Goal: Transaction & Acquisition: Purchase product/service

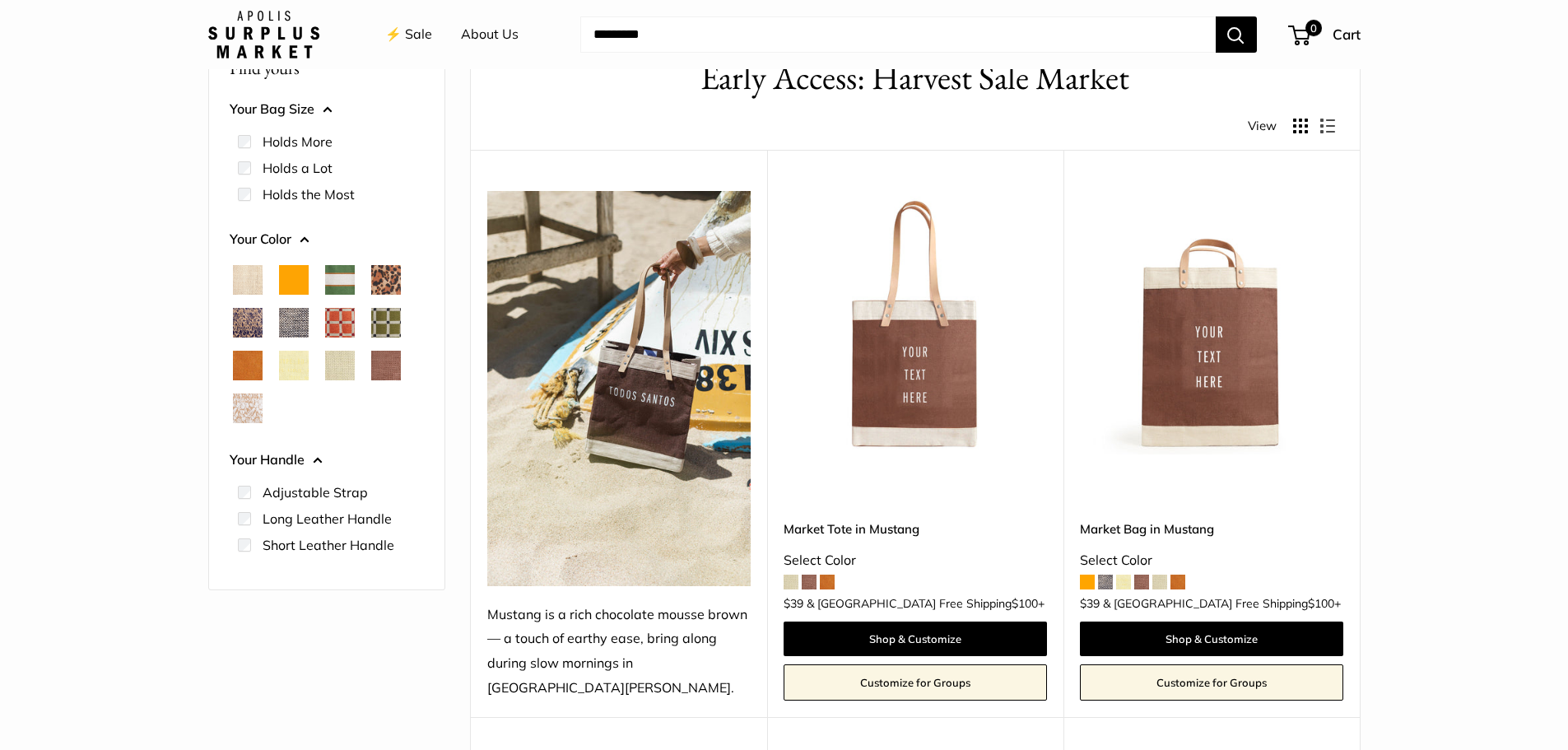
scroll to position [82, 0]
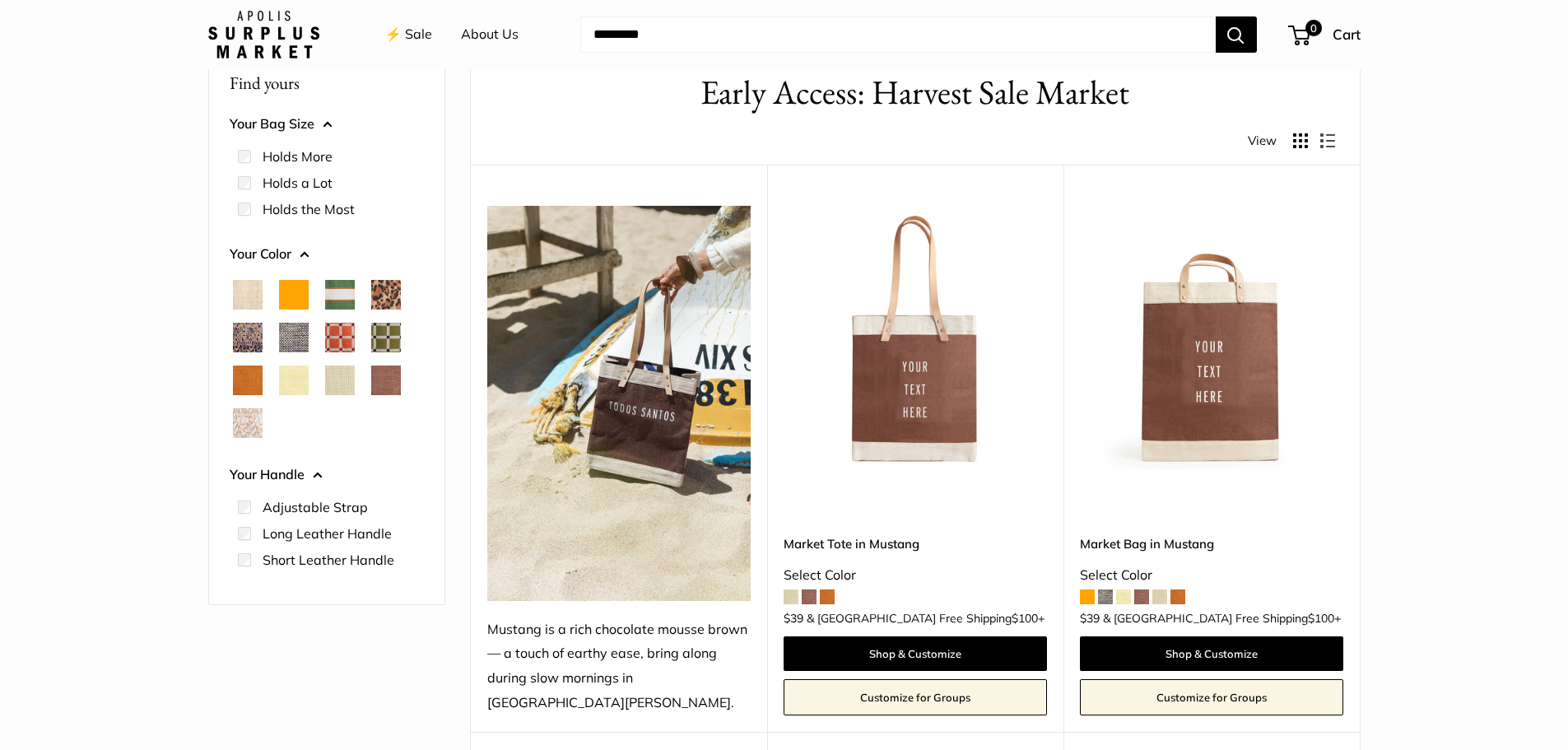
click at [1178, 534] on link "Market Bag in Mustang" at bounding box center [1211, 543] width 263 height 19
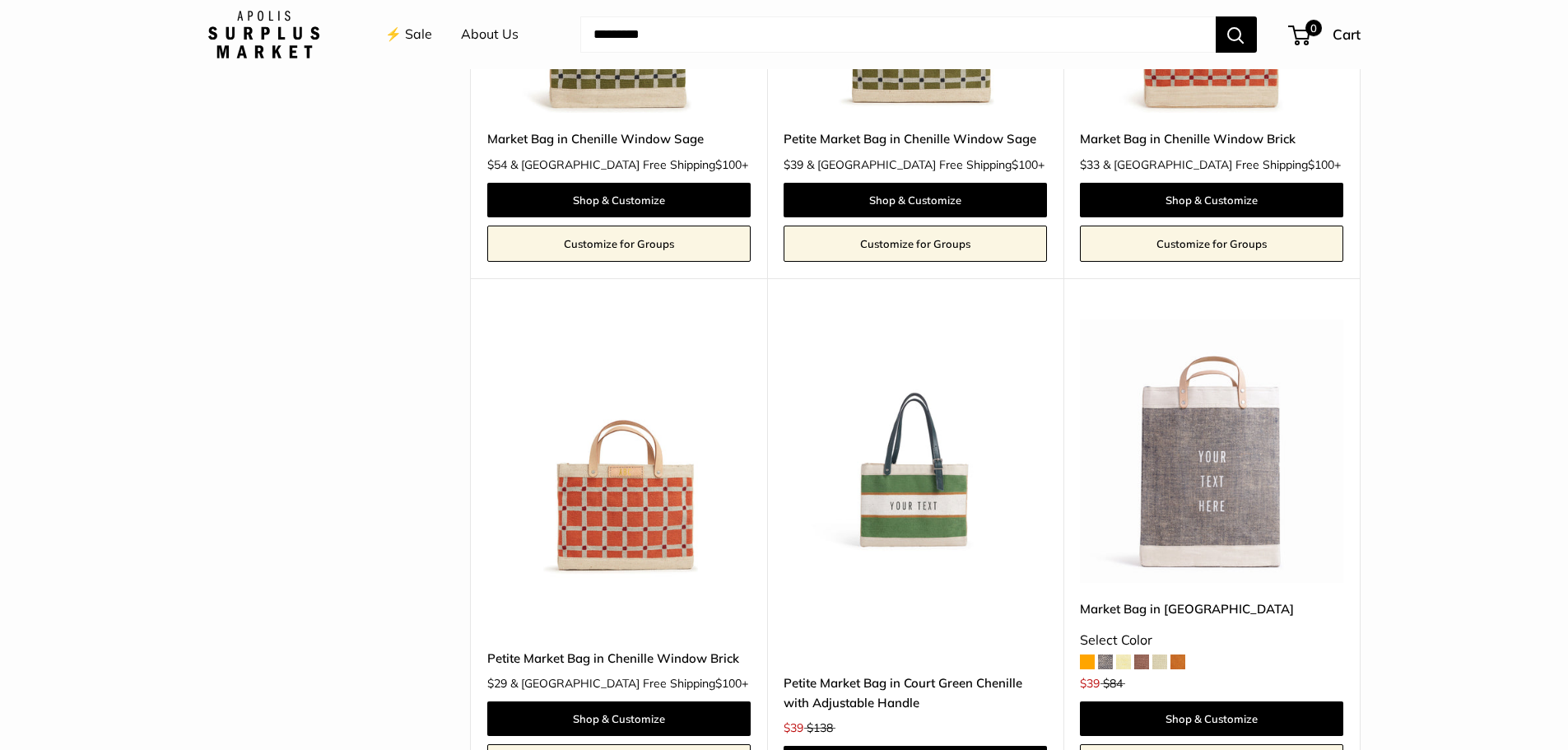
scroll to position [3704, 0]
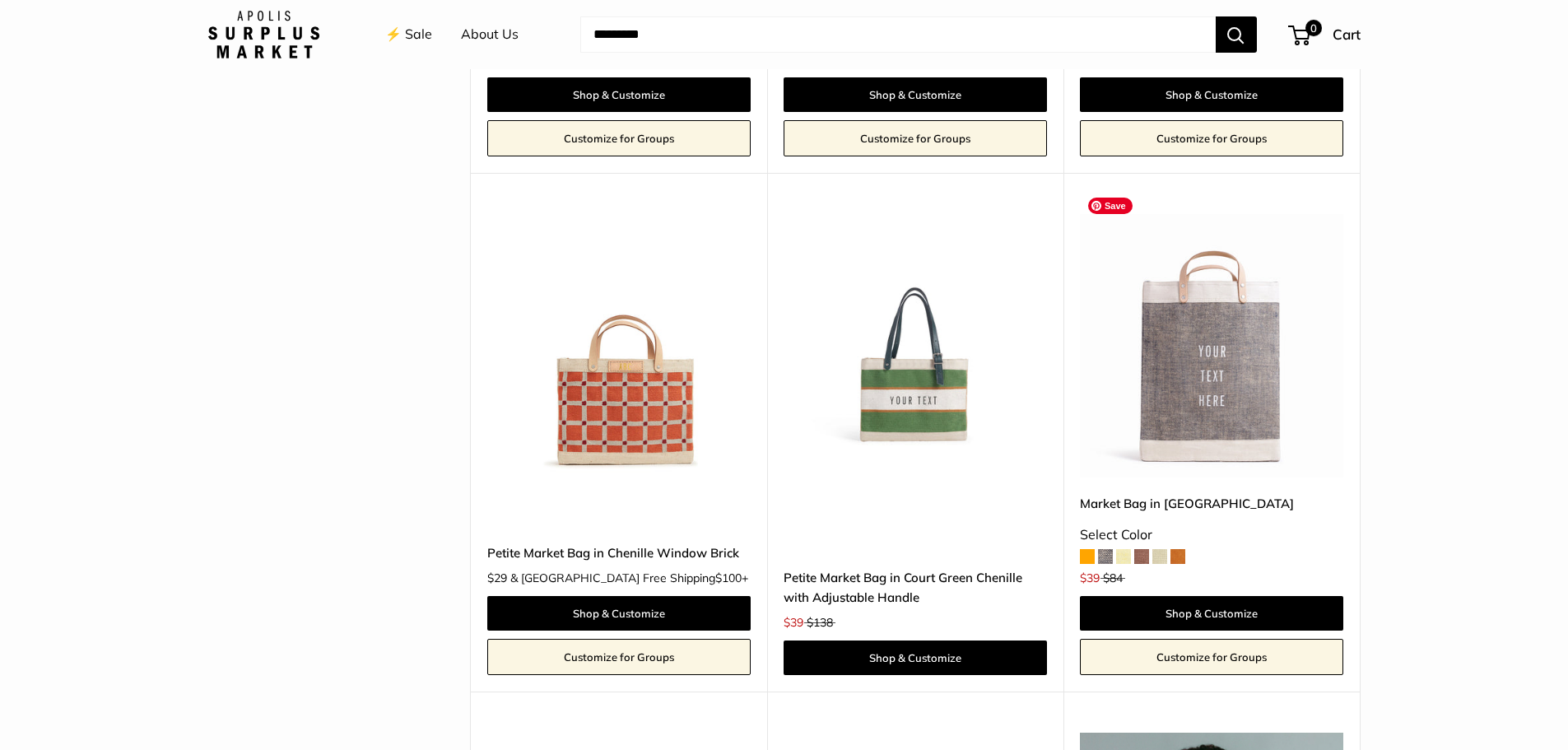
click at [0, 0] on img at bounding box center [0, 0] width 0 height 0
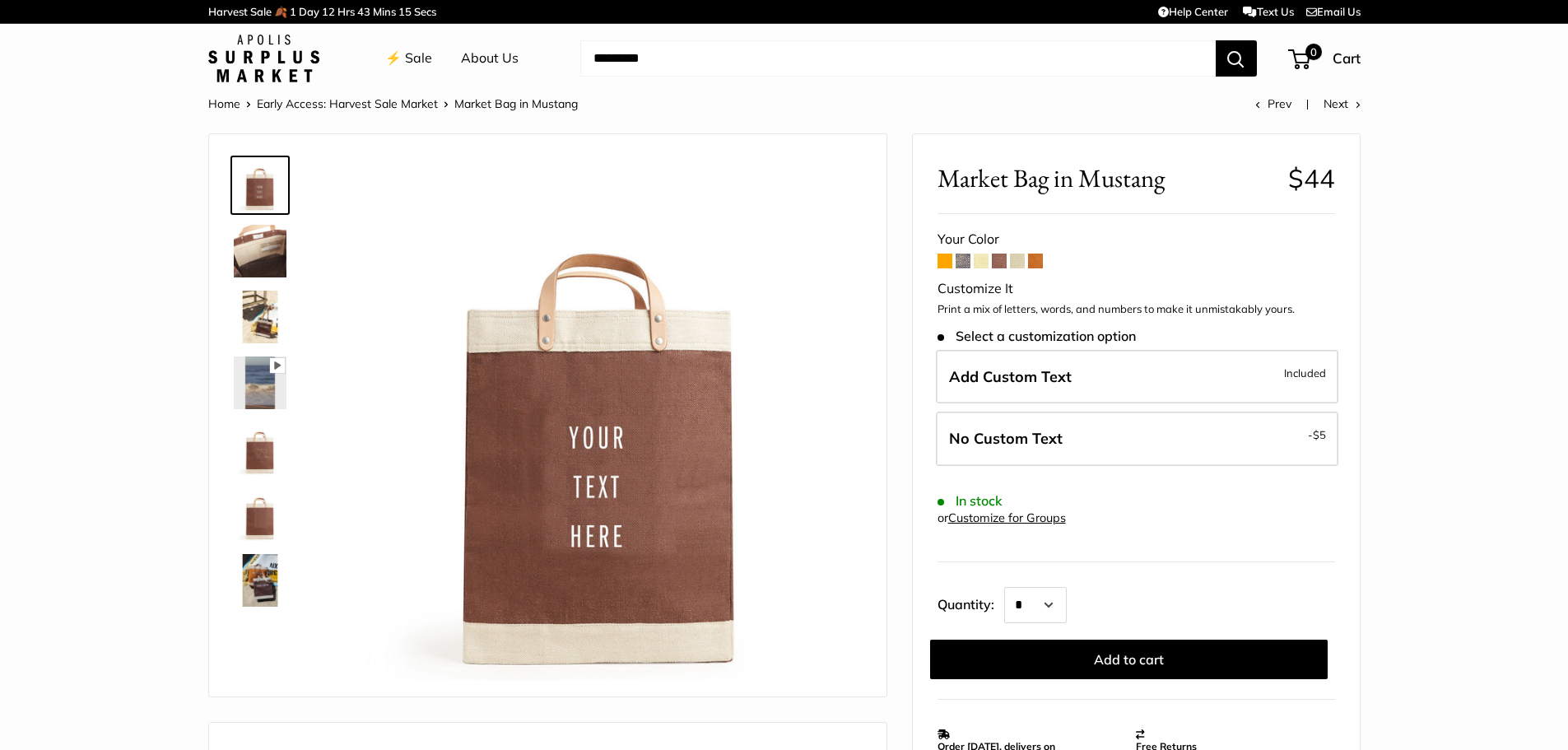
click at [961, 260] on span at bounding box center [963, 261] width 15 height 15
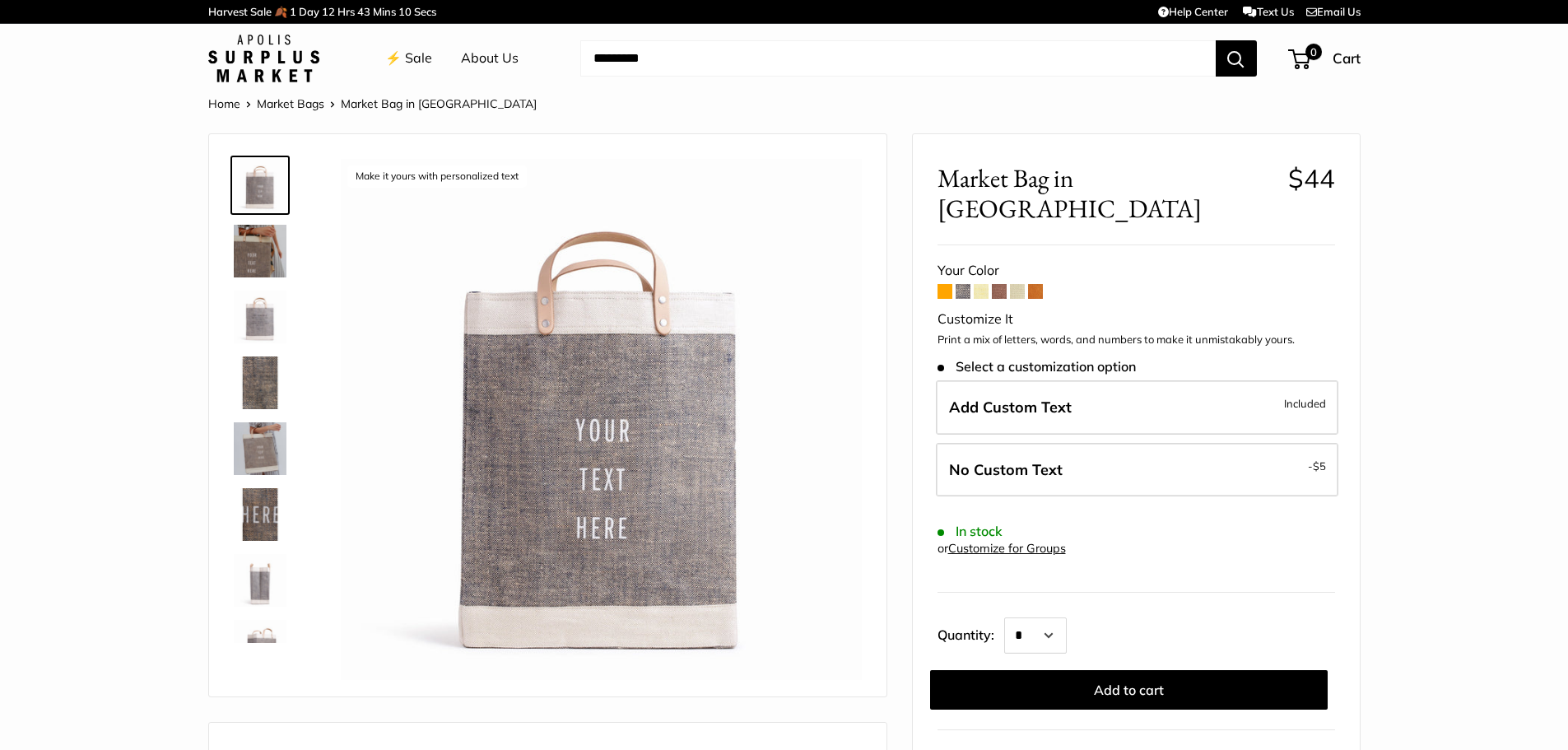
click at [996, 284] on span at bounding box center [999, 291] width 15 height 15
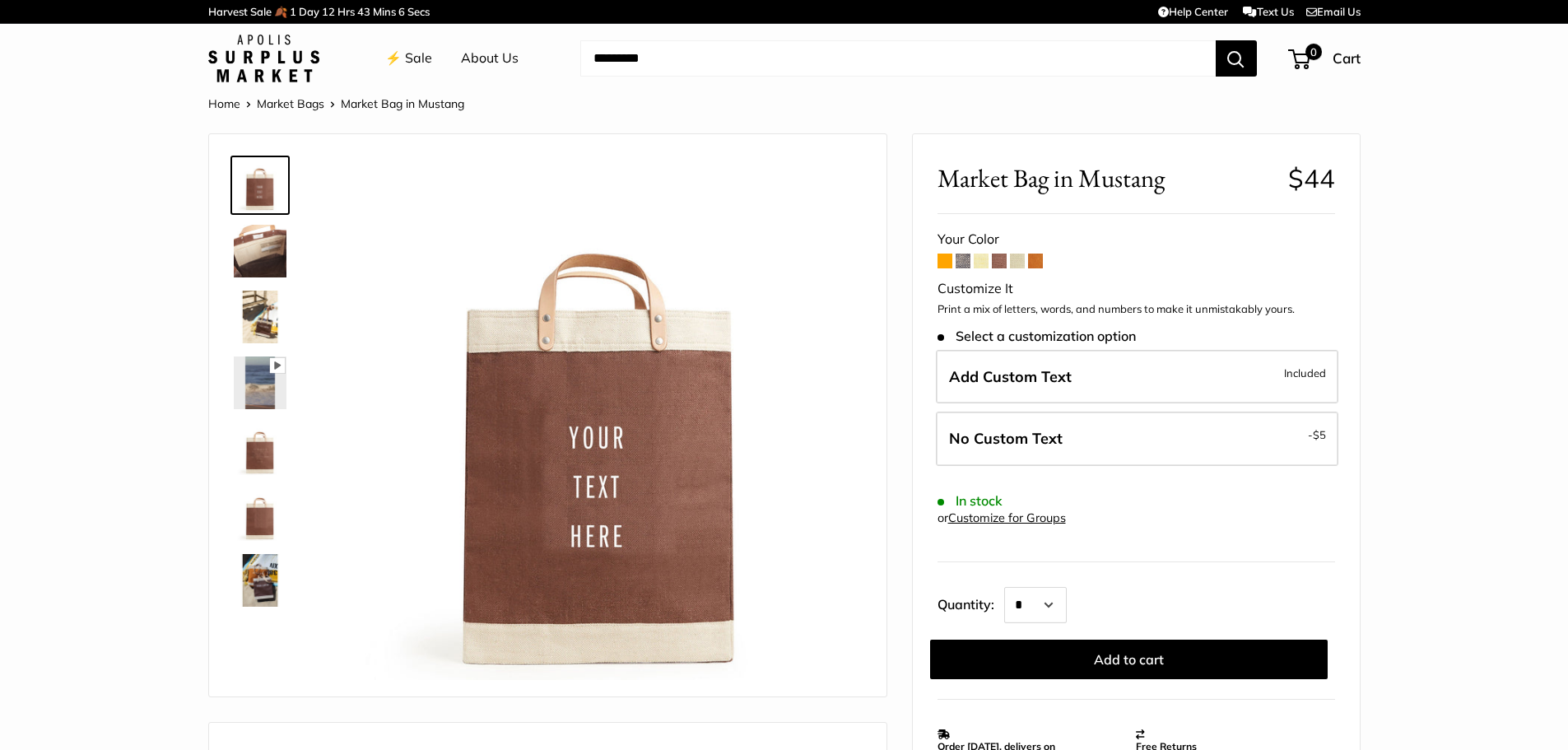
click at [1016, 258] on span at bounding box center [1017, 261] width 15 height 15
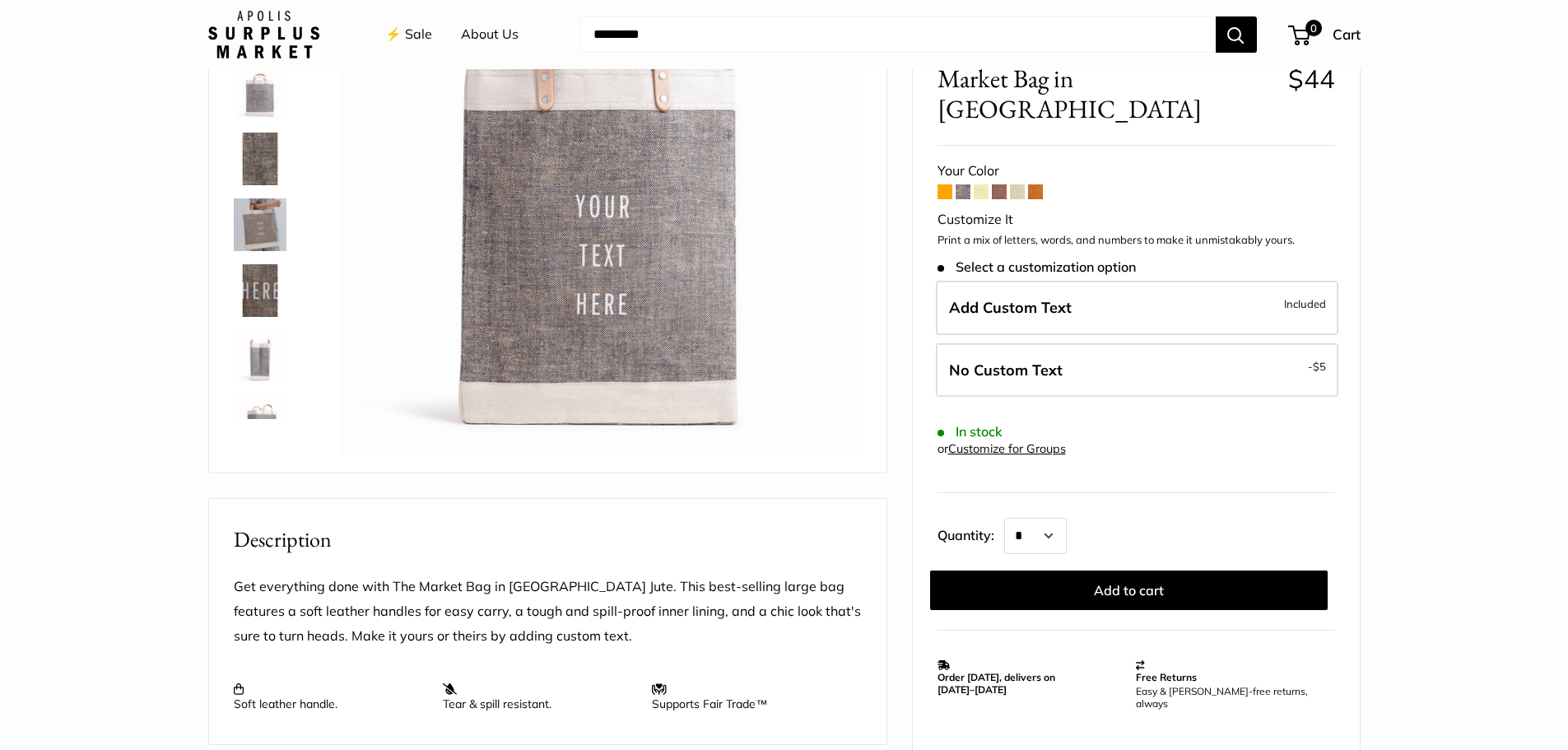
scroll to position [247, 0]
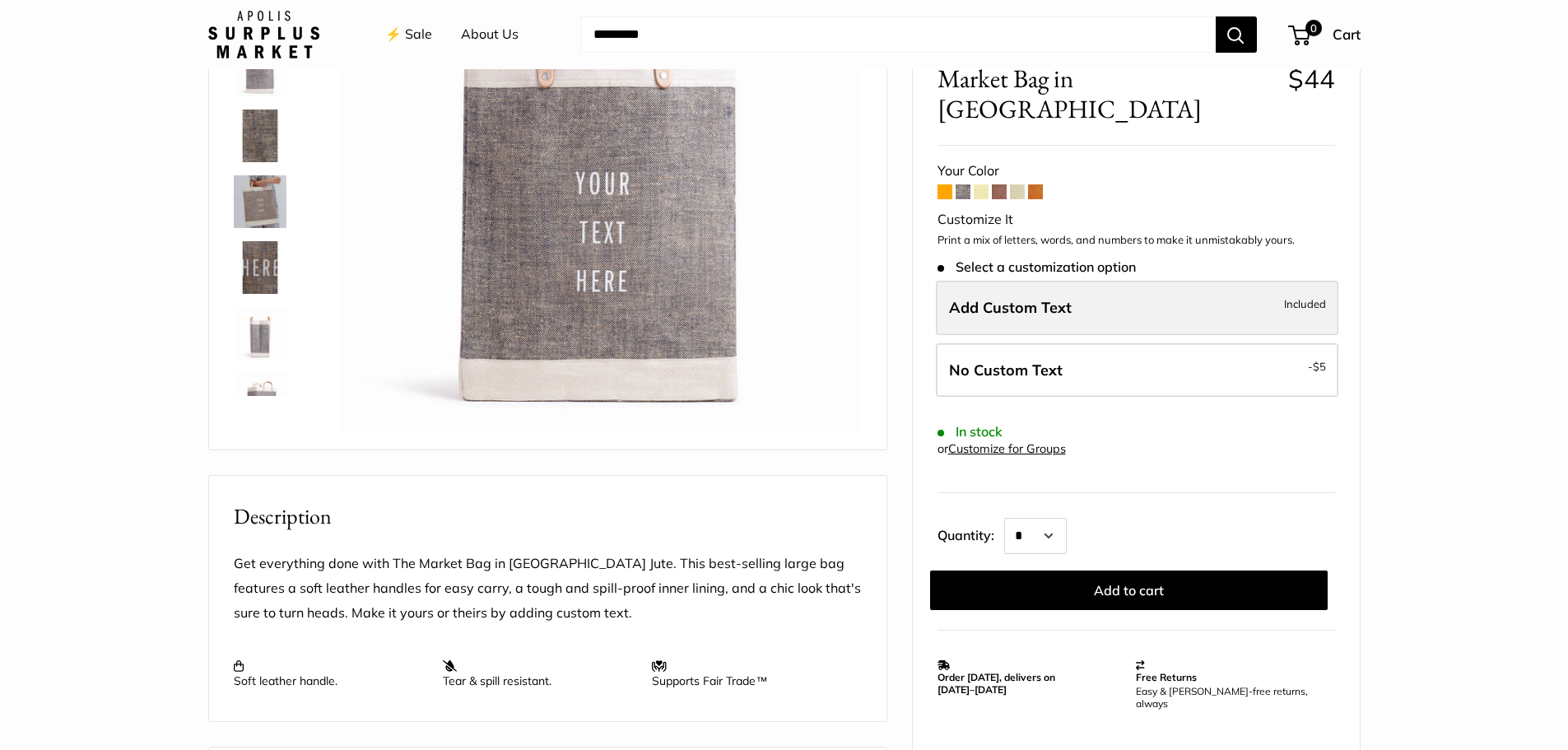
click at [1120, 280] on label "Add Custom Text Included" at bounding box center [1137, 308] width 402 height 55
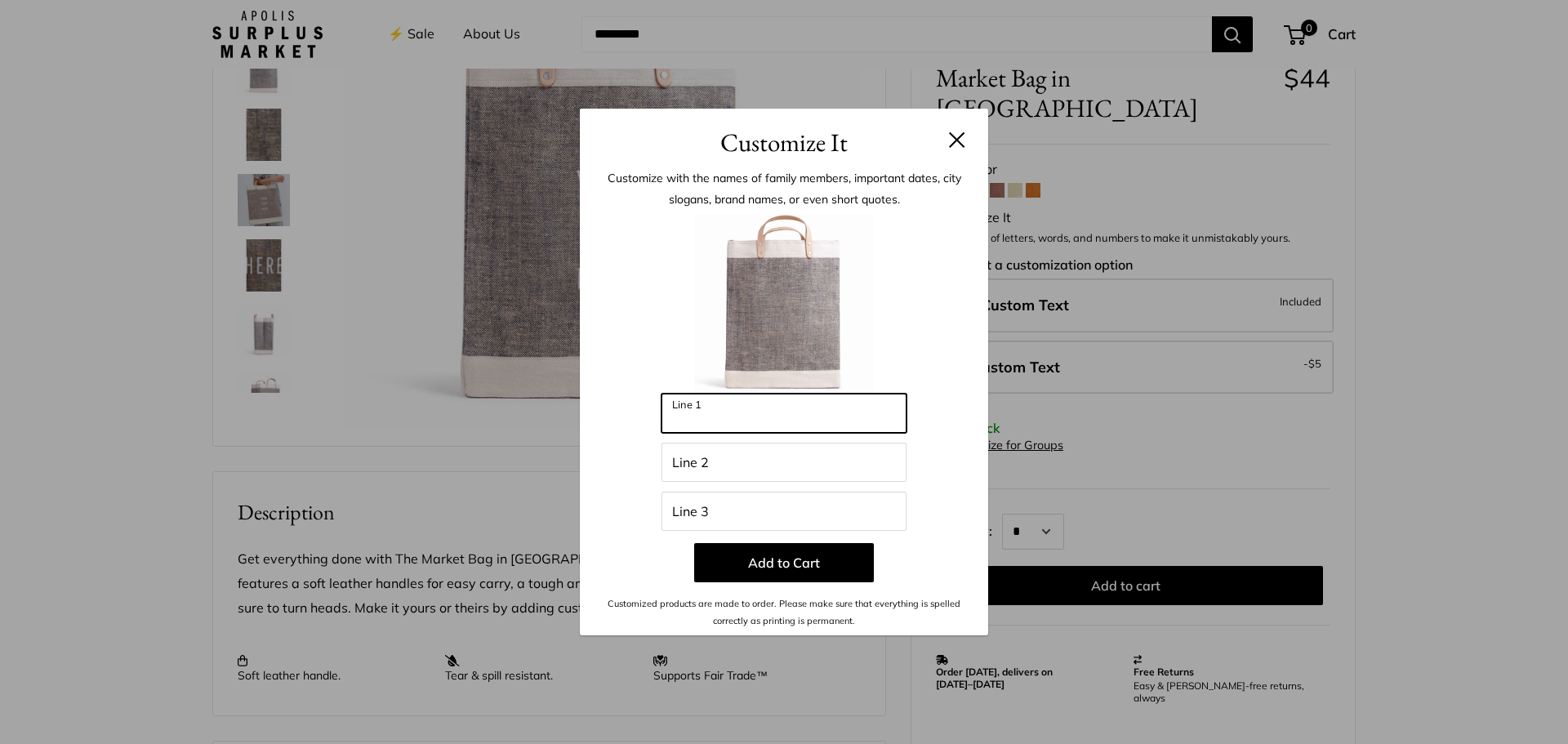
click at [799, 412] on input "Line 1" at bounding box center [784, 413] width 245 height 39
type input "******"
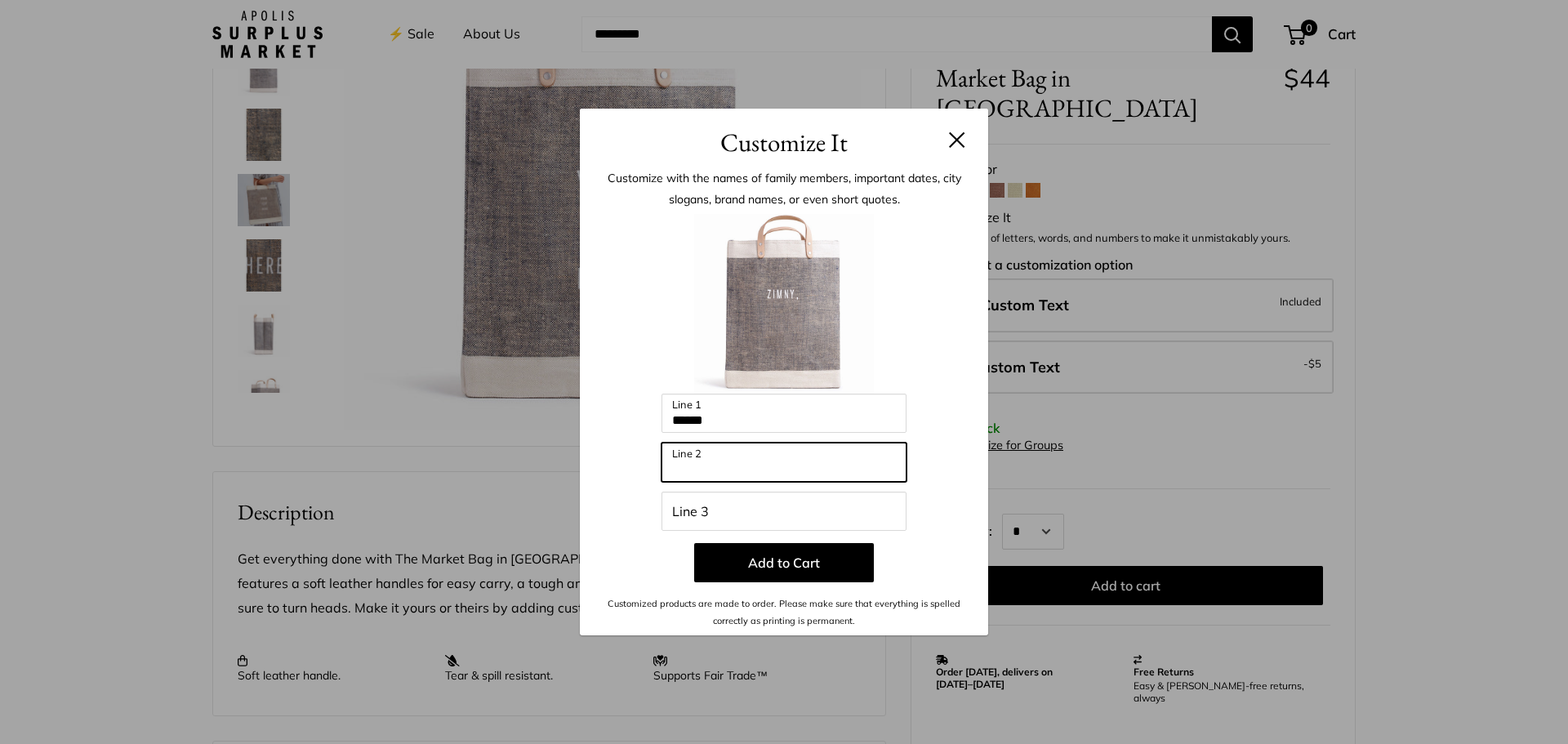
click at [774, 465] on input "Line 2" at bounding box center [784, 461] width 245 height 39
type input "********"
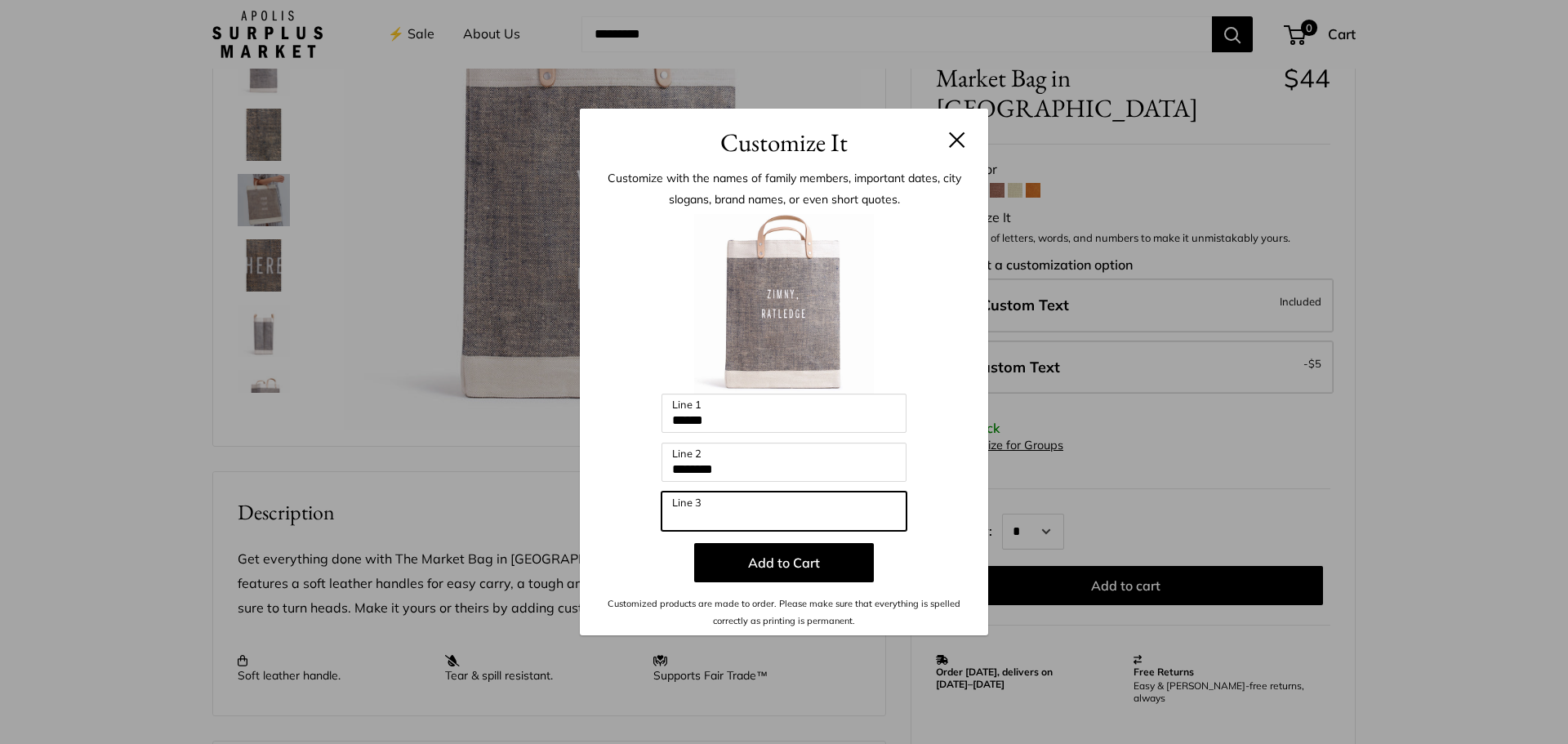
click at [749, 513] on input "Line 3" at bounding box center [784, 510] width 245 height 39
type input "********"
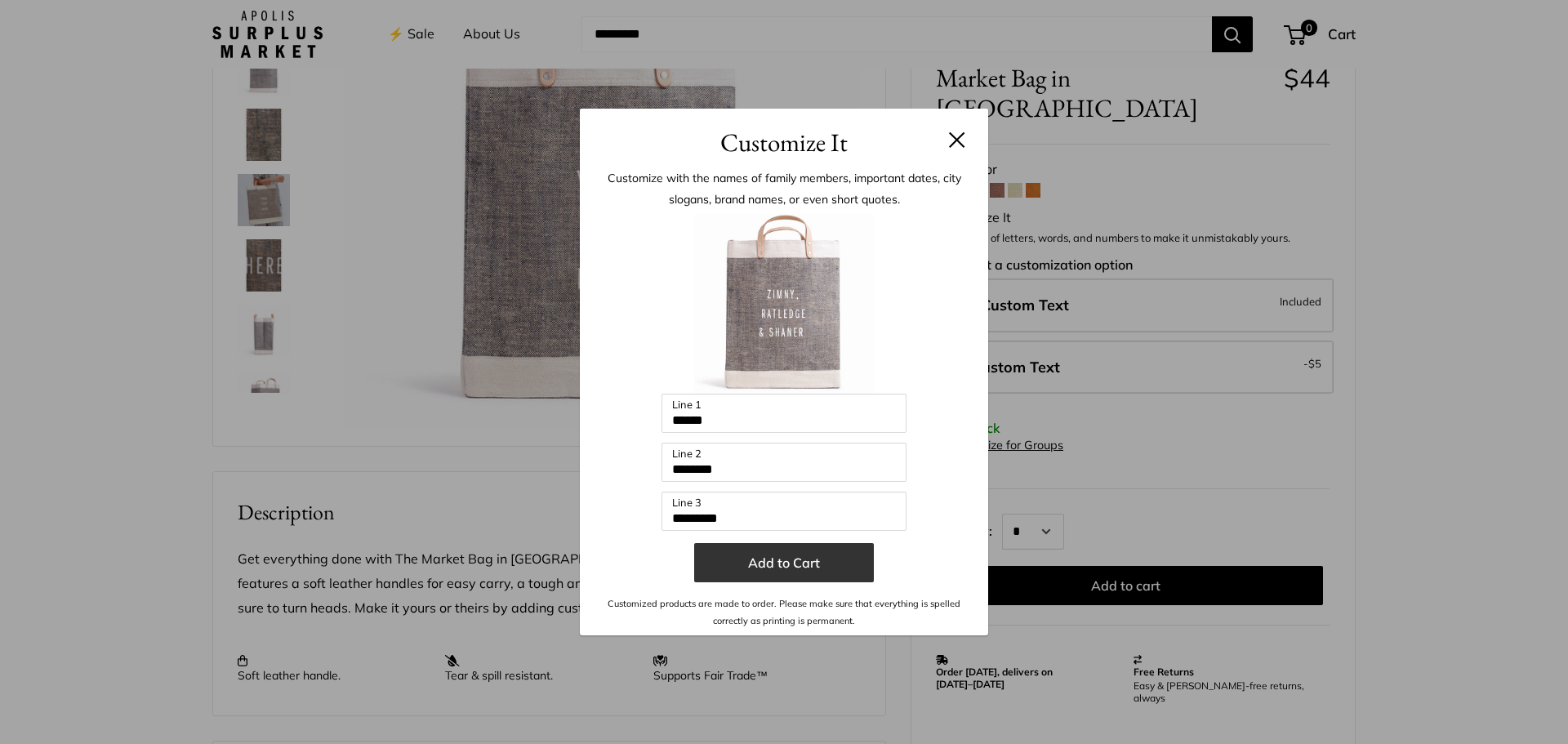
click at [800, 556] on button "Add to Cart" at bounding box center [784, 562] width 180 height 39
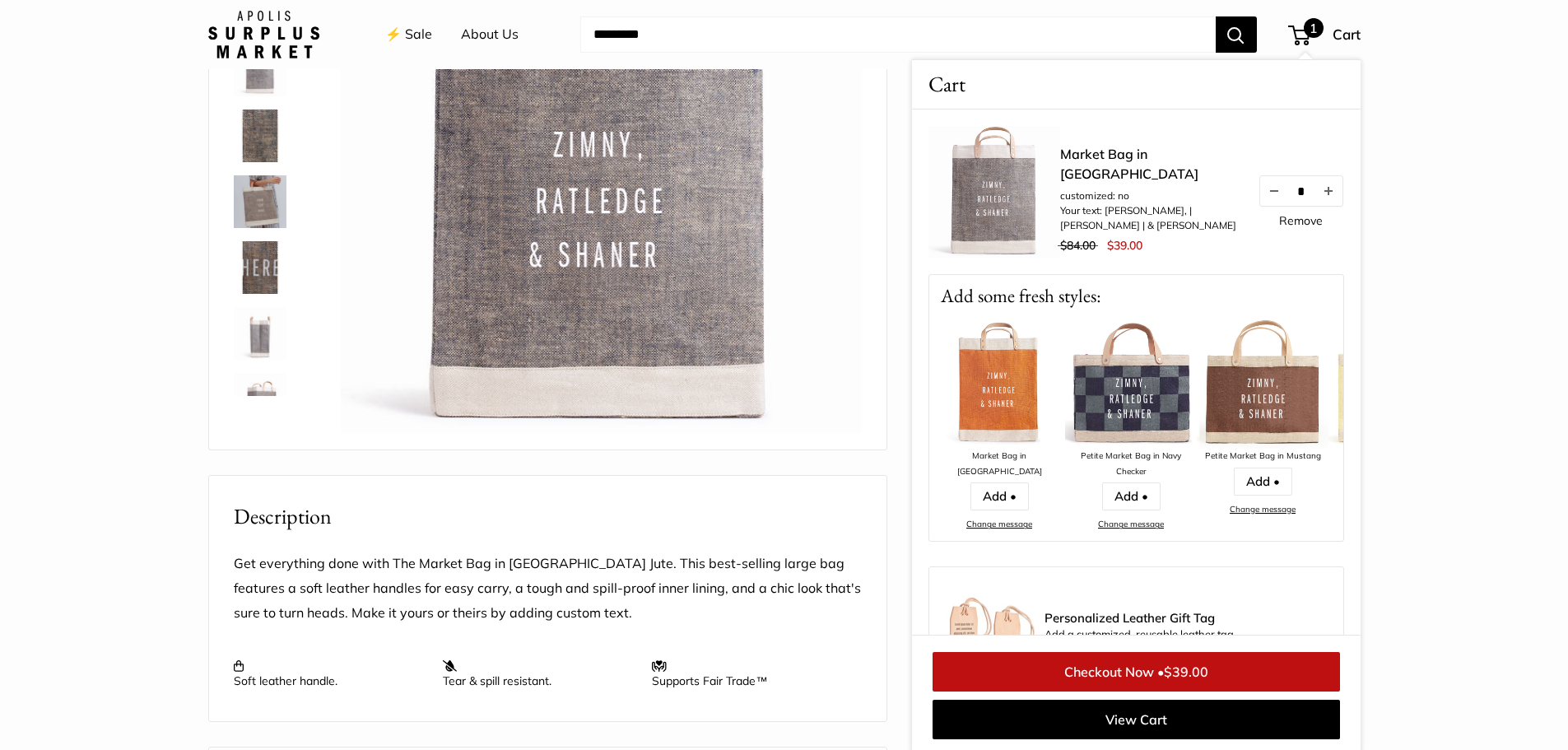
click at [1444, 168] on section "Home Early Access: Harvest Sale Market Market Bag in Chambray Prev Next Our fir…" at bounding box center [784, 554] width 1568 height 1416
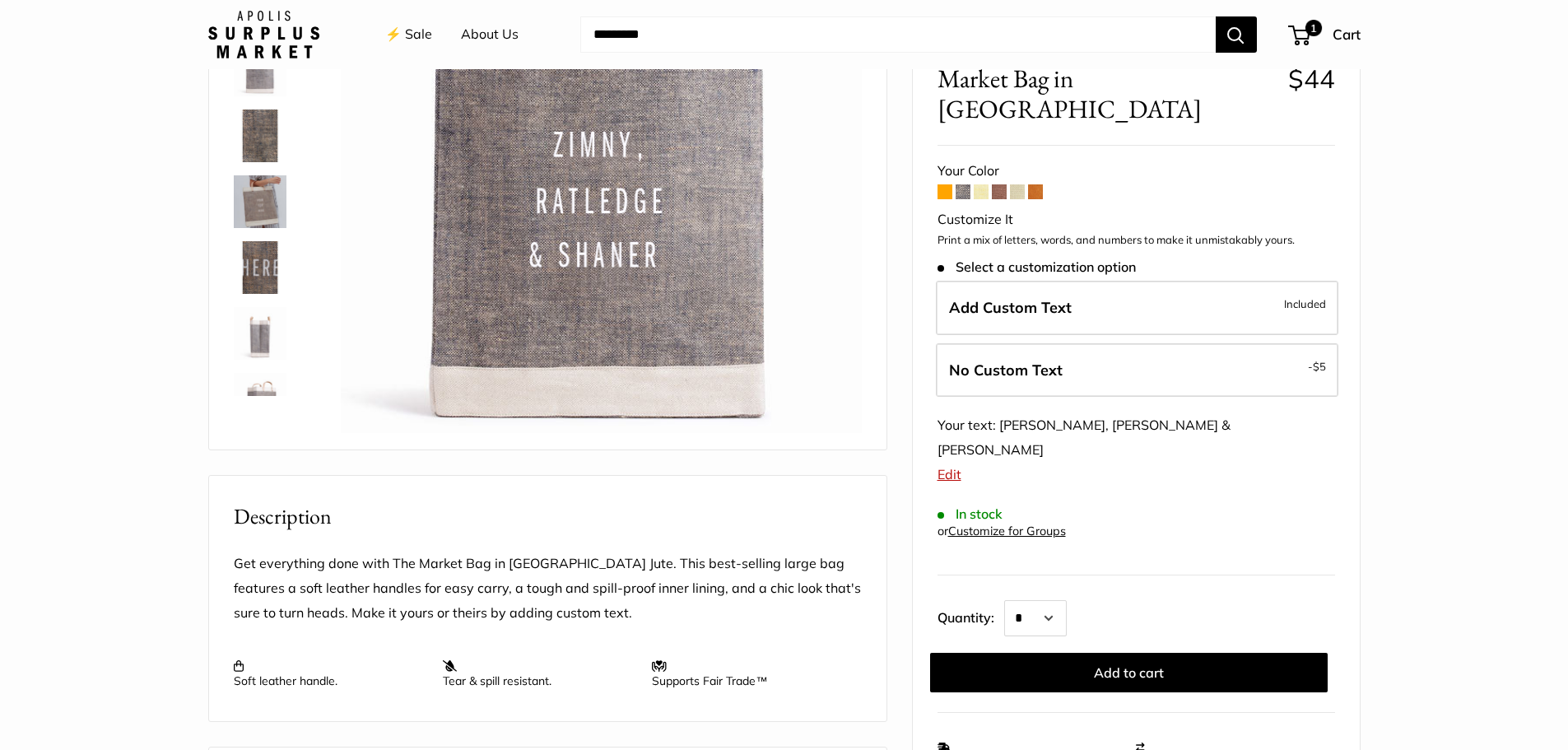
click at [945, 185] on span at bounding box center [945, 192] width 15 height 15
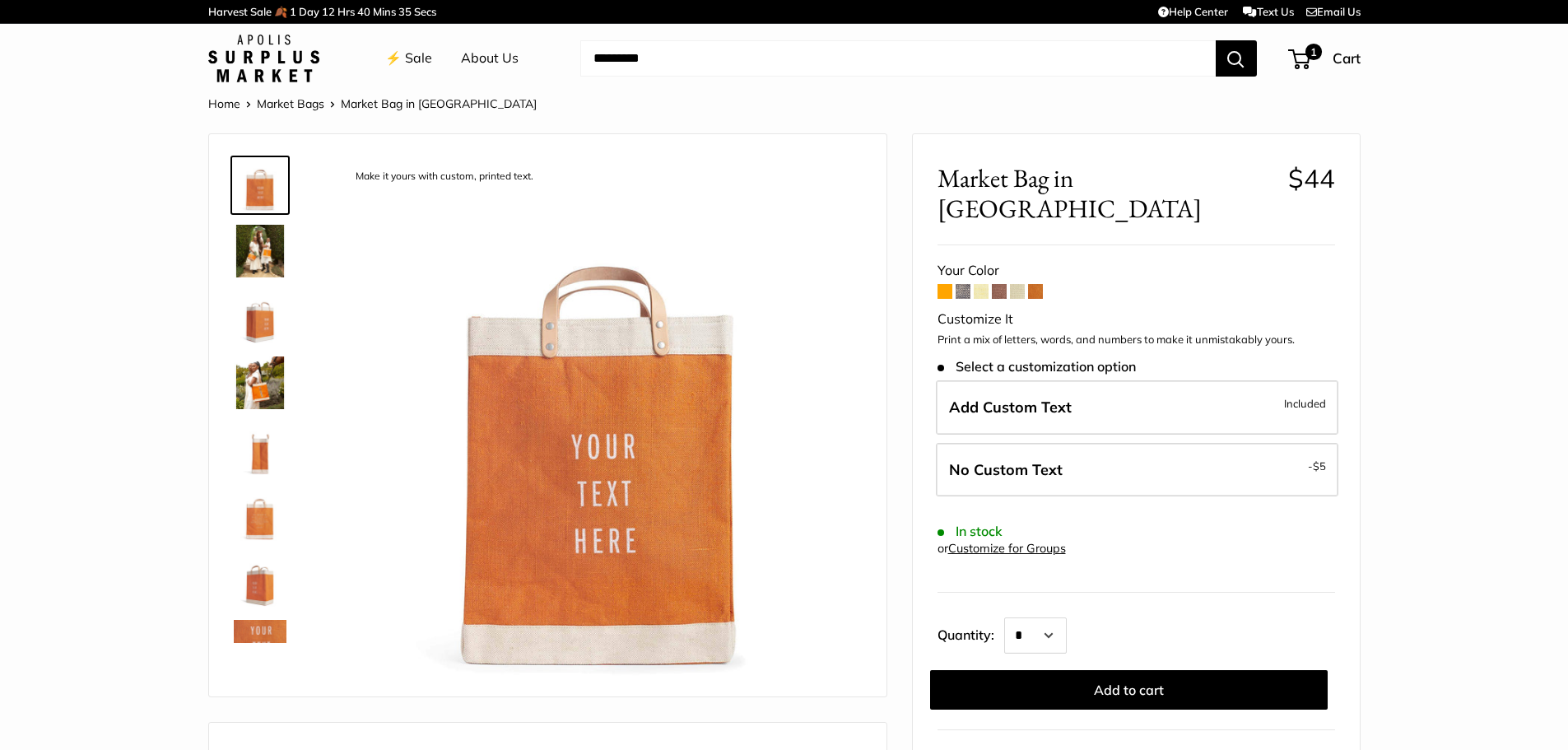
click at [957, 284] on span at bounding box center [963, 291] width 15 height 15
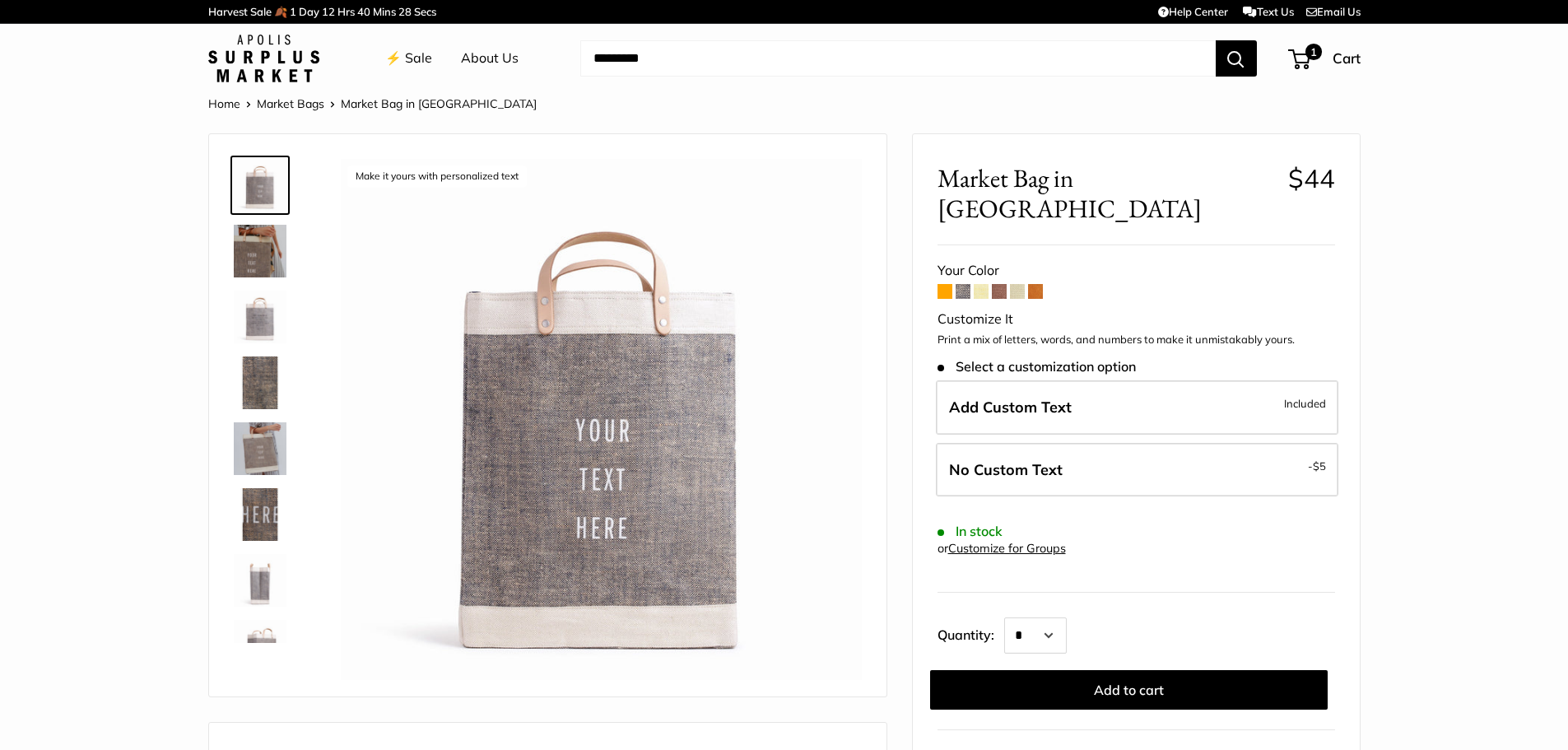
click at [1035, 284] on span at bounding box center [1036, 291] width 15 height 15
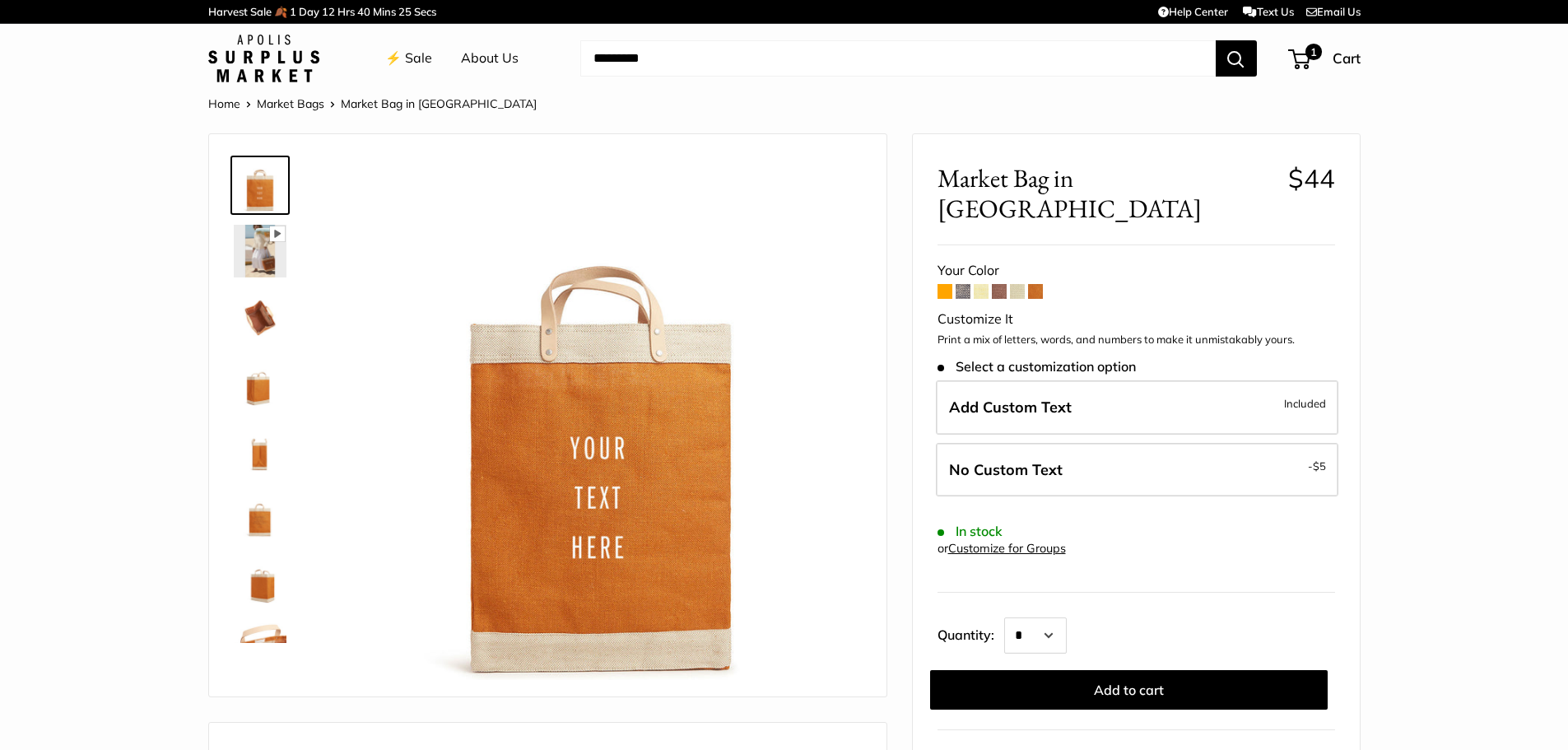
click at [943, 284] on span at bounding box center [945, 291] width 15 height 15
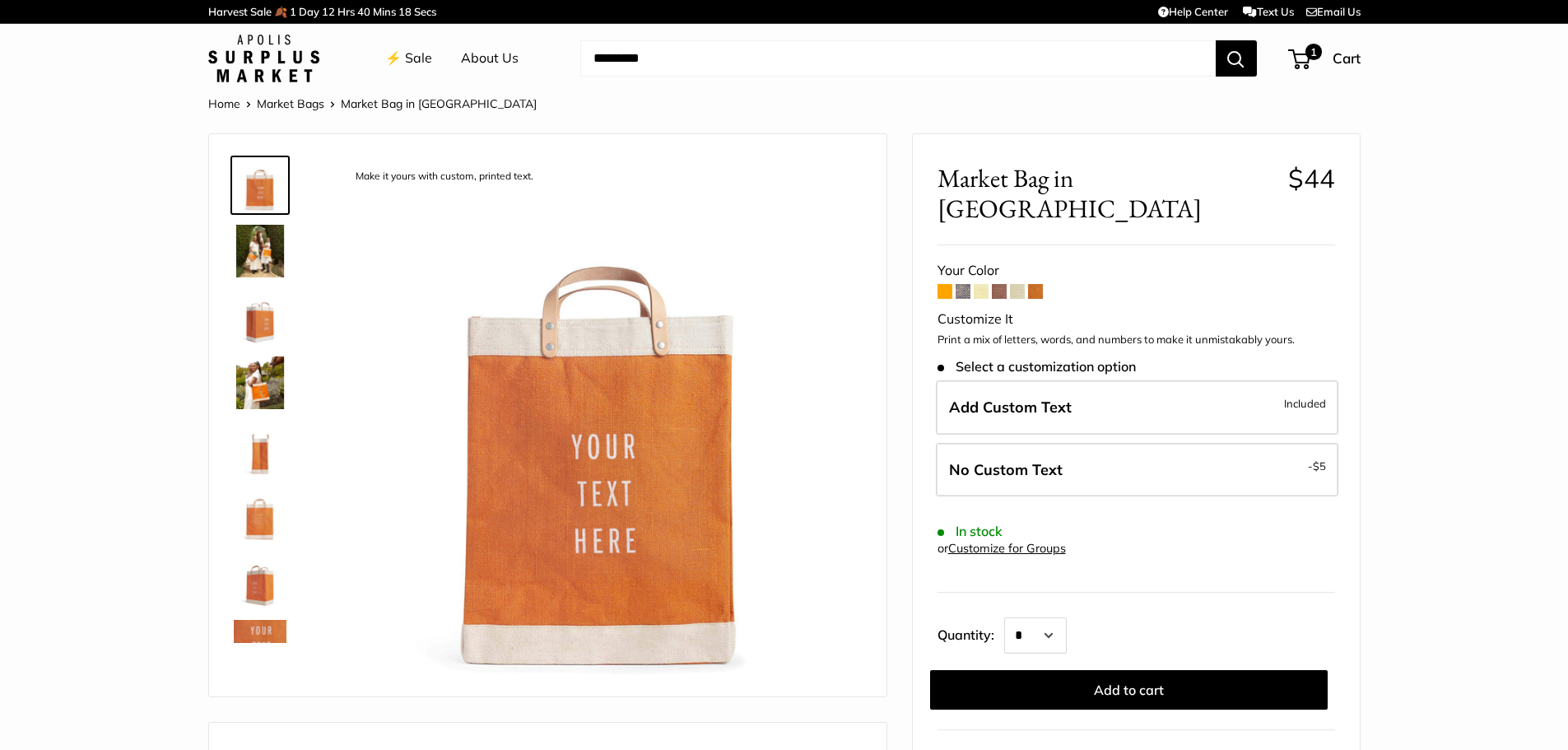
click at [978, 284] on span at bounding box center [981, 291] width 15 height 15
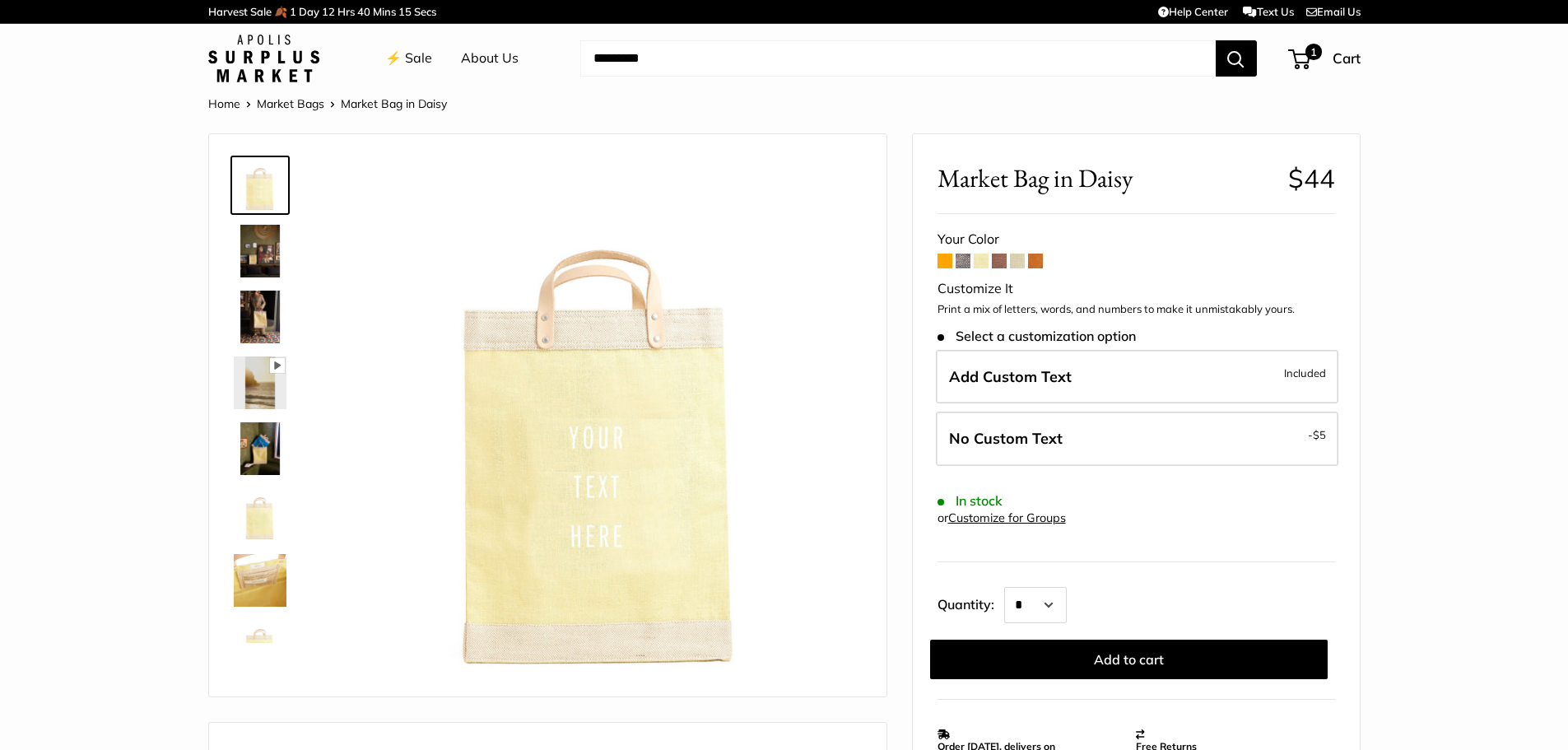
click at [962, 256] on span at bounding box center [963, 261] width 15 height 15
click at [412, 55] on link "⚡️ Sale" at bounding box center [409, 58] width 47 height 25
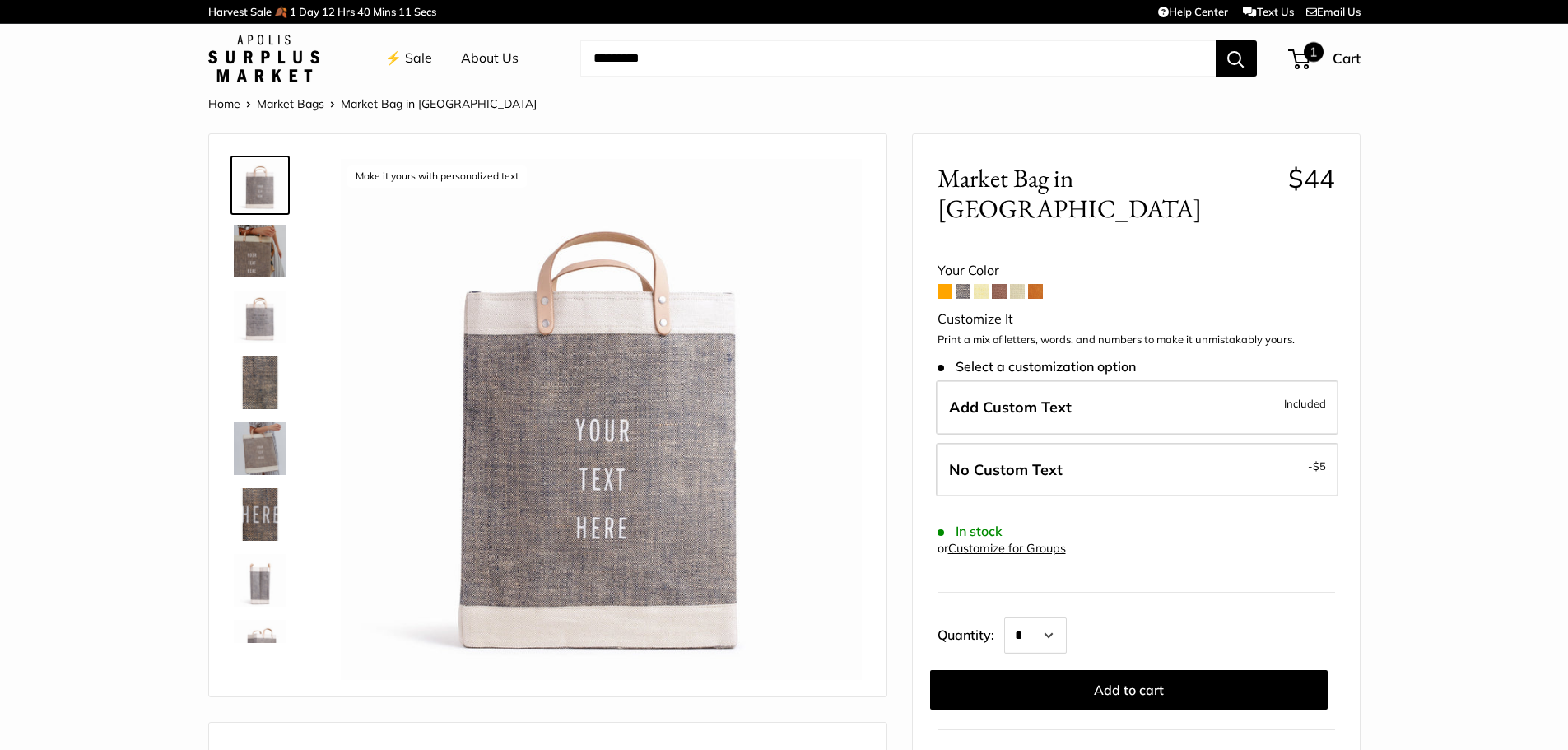
click at [1305, 50] on span "1" at bounding box center [1314, 52] width 20 height 20
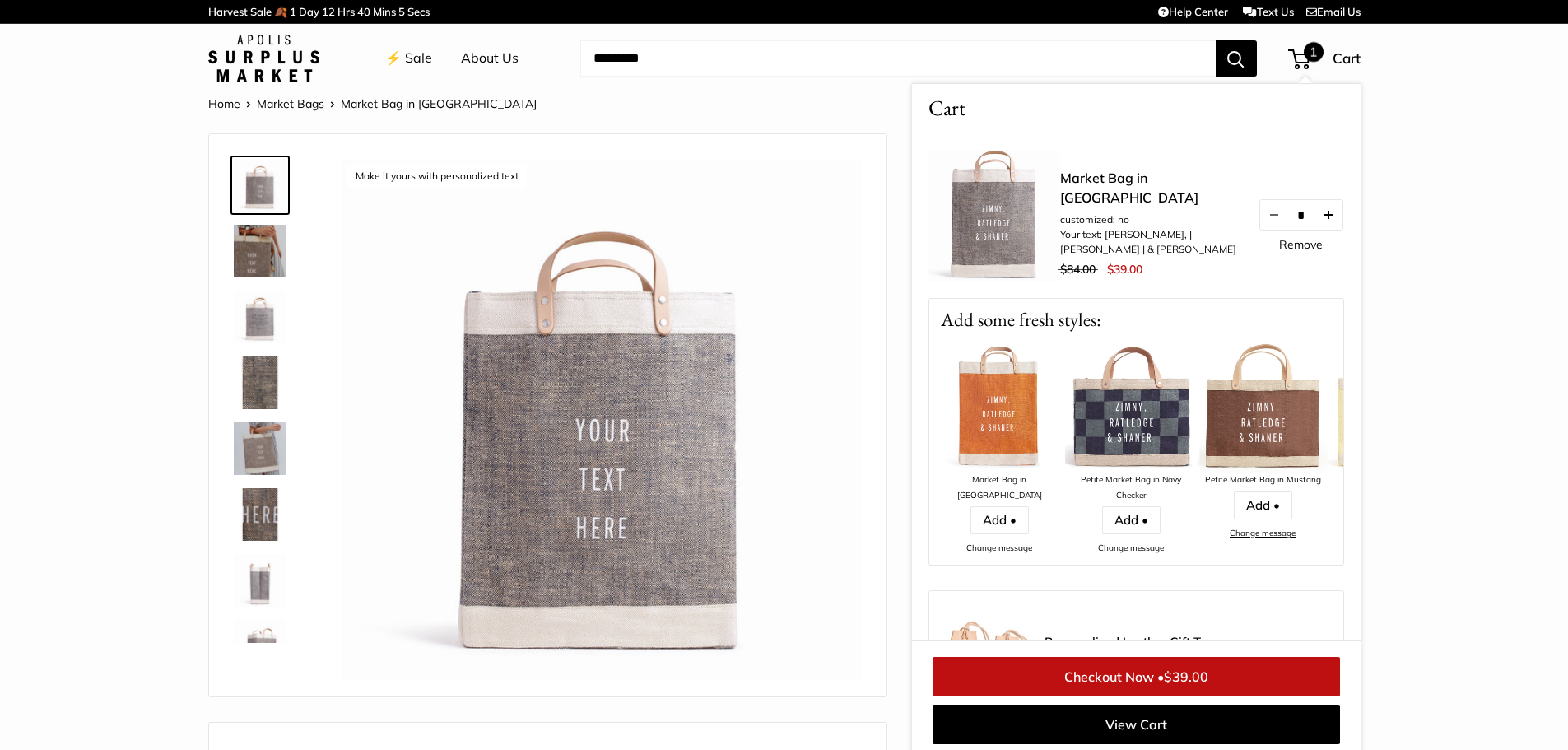
click at [1324, 223] on button "Increase quantity by 1" at bounding box center [1327, 215] width 28 height 30
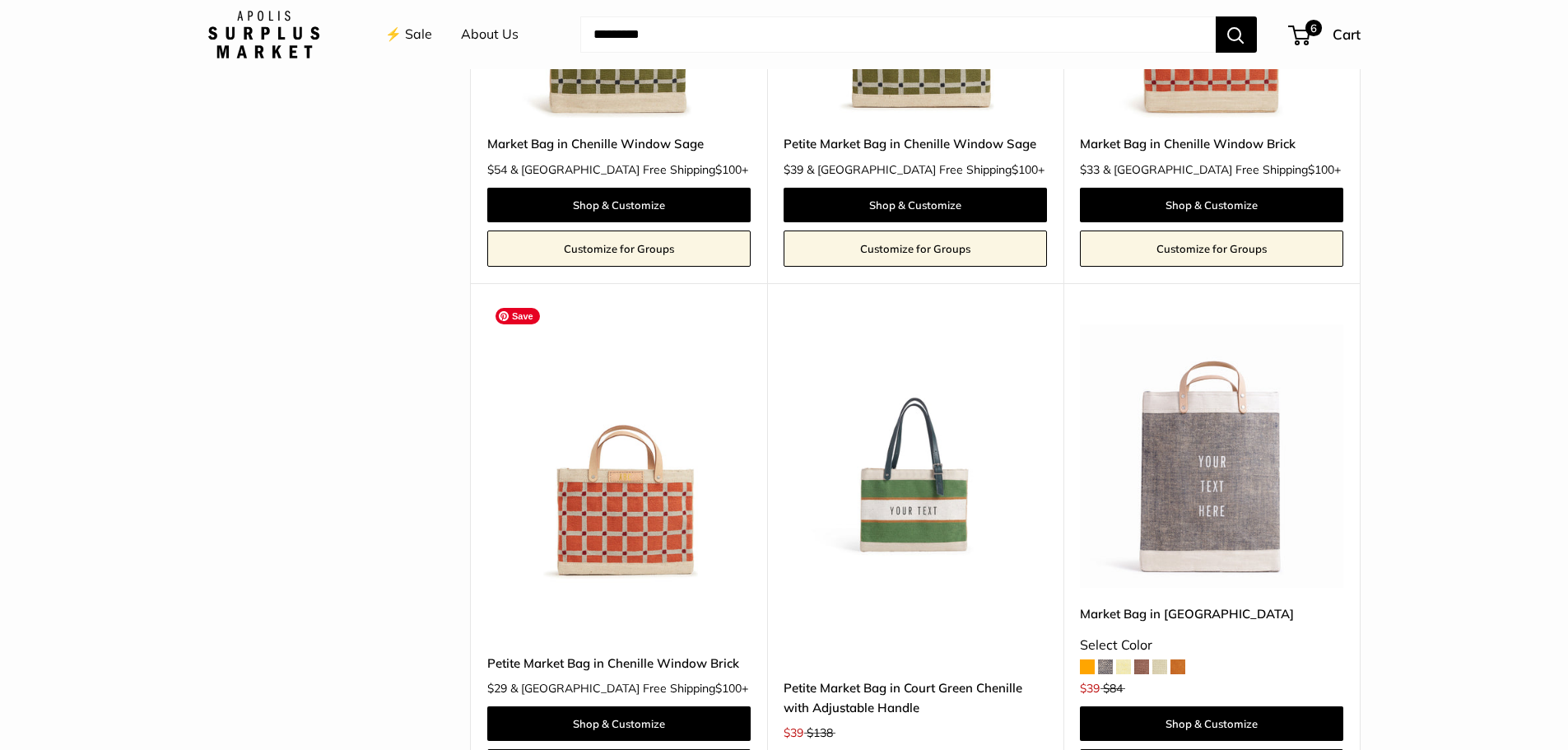
scroll to position [3622, 0]
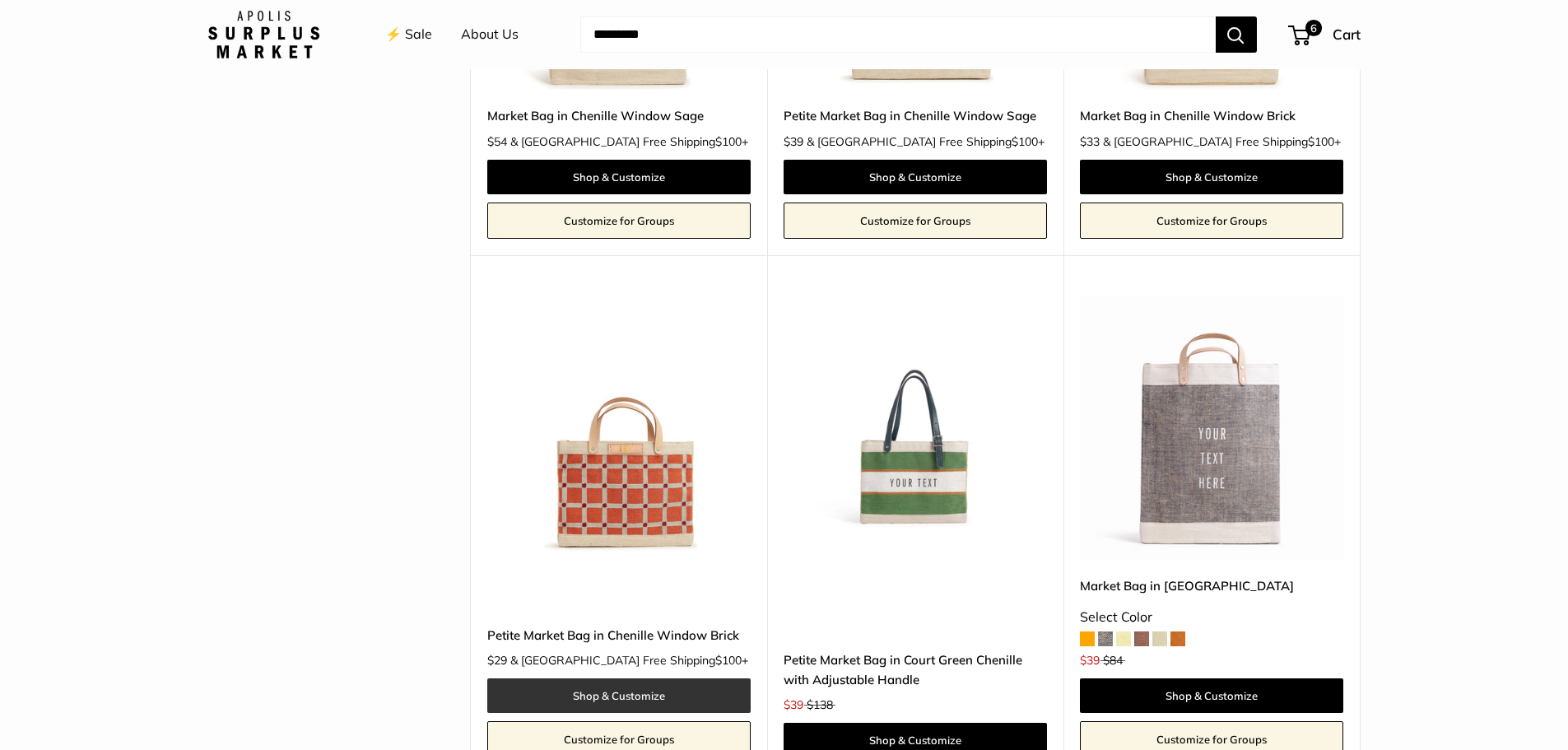
click at [615, 678] on link "Shop & Customize" at bounding box center [618, 695] width 263 height 35
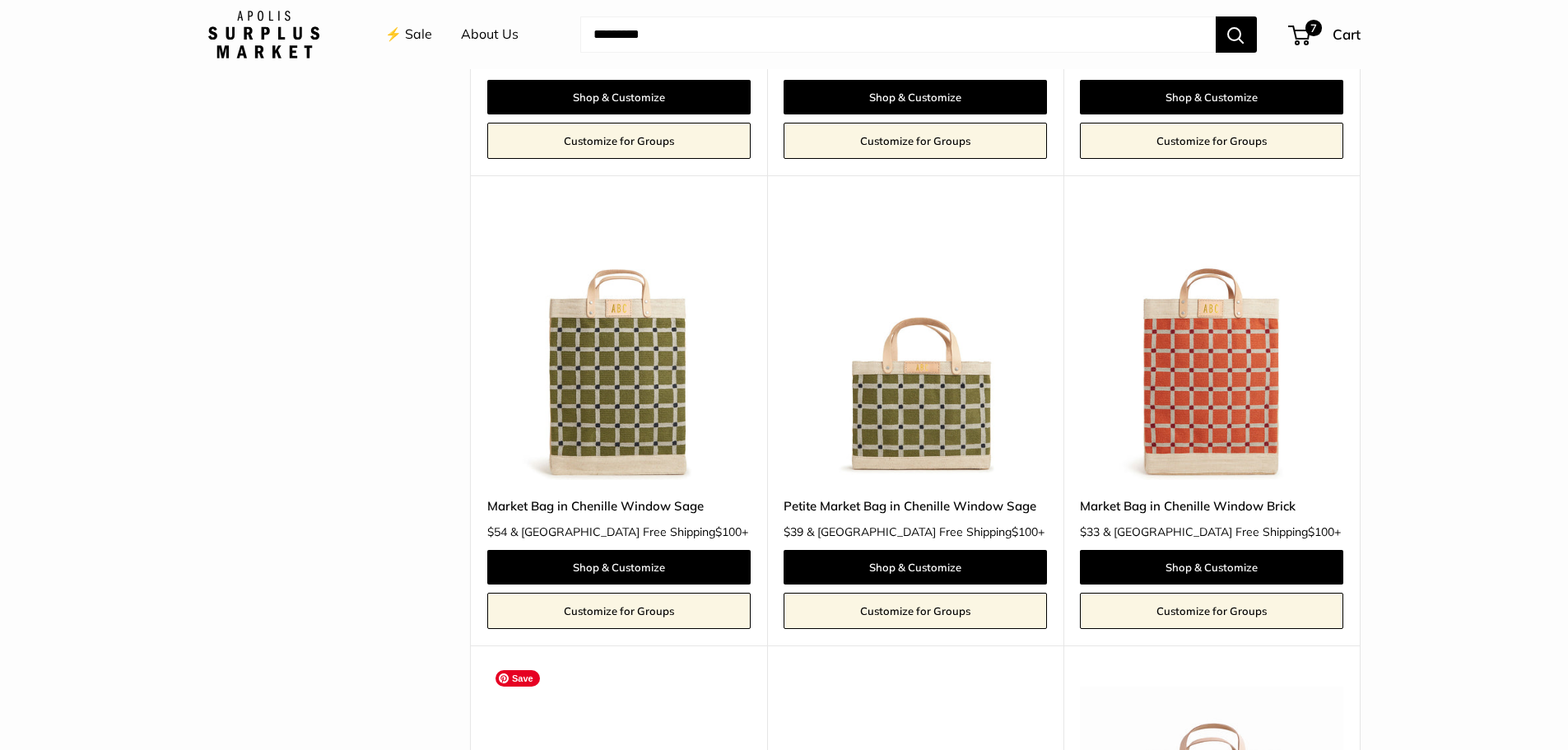
scroll to position [3210, 0]
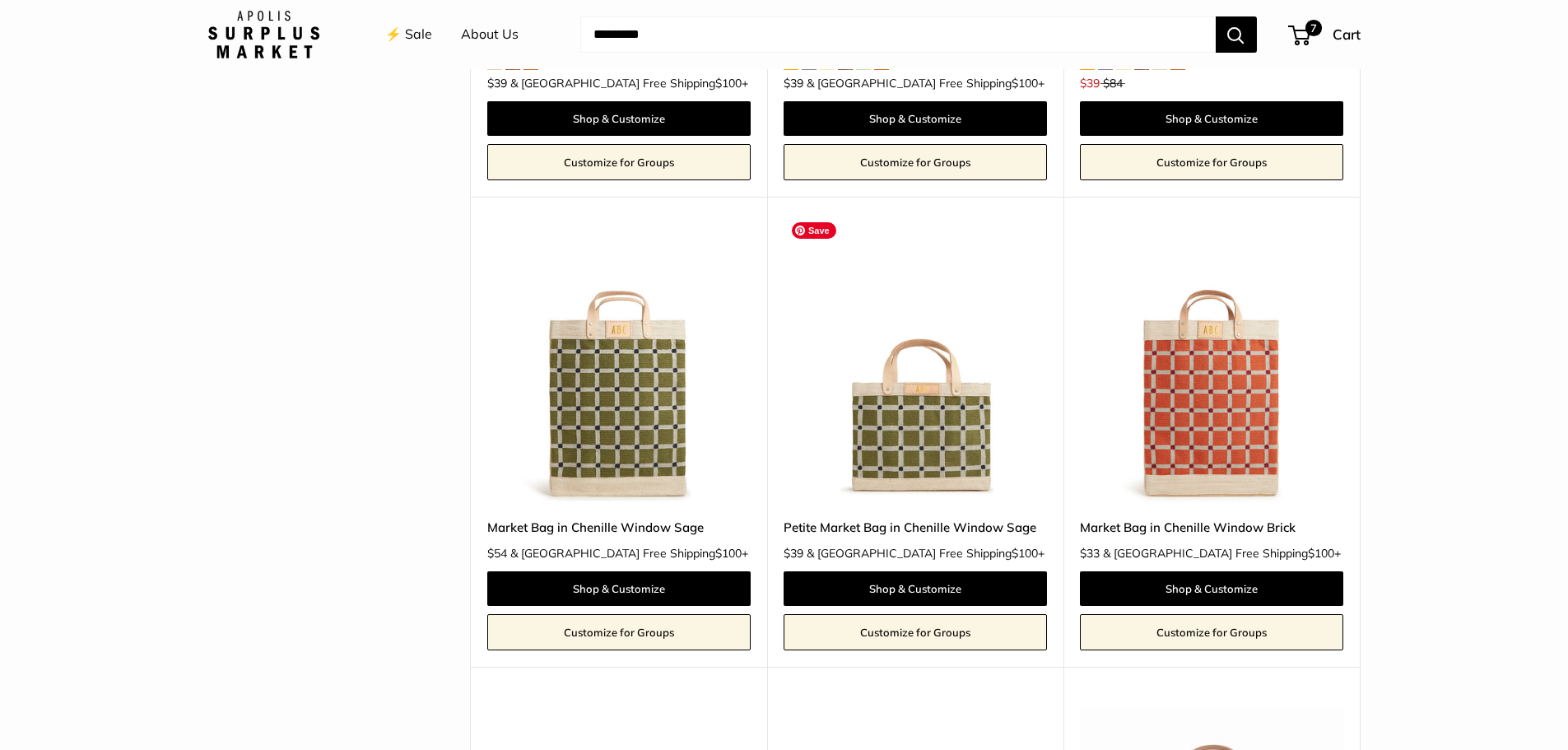
click at [0, 0] on img at bounding box center [0, 0] width 0 height 0
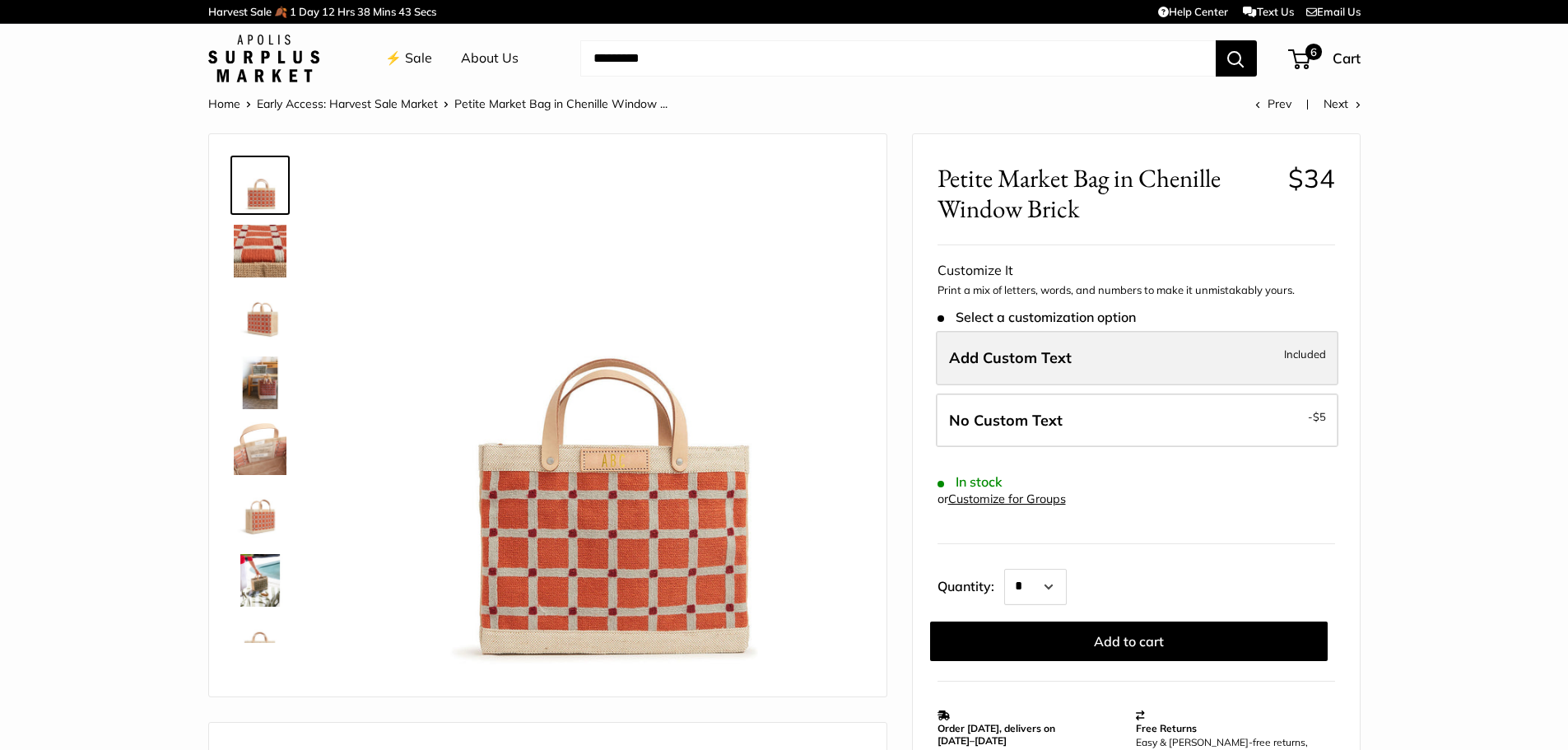
click at [1018, 366] on span "Add Custom Text" at bounding box center [1010, 358] width 123 height 19
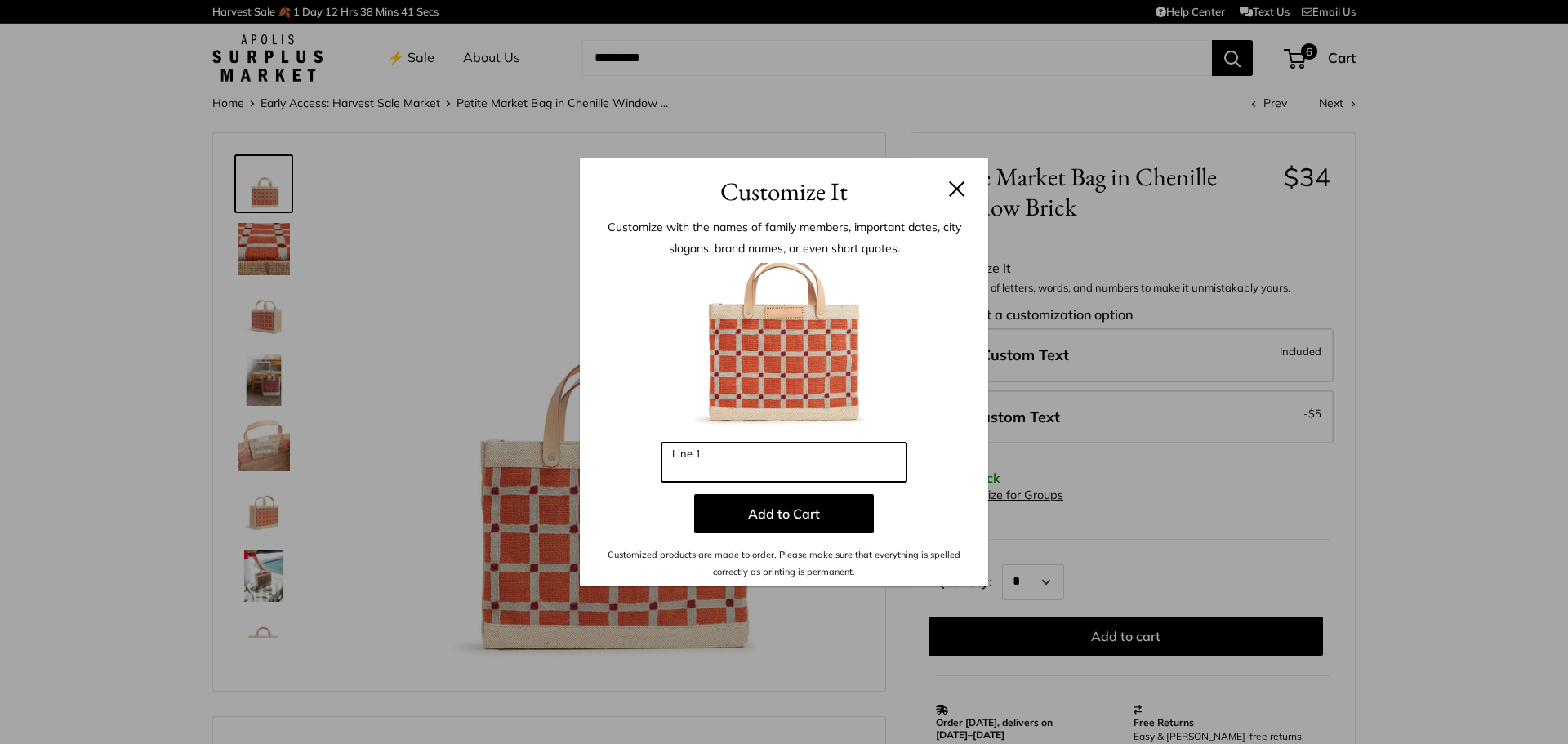
click at [763, 460] on input "Line 1" at bounding box center [784, 461] width 245 height 39
type input "*"
type input "***"
click at [951, 506] on p "Add to Cart" at bounding box center [784, 513] width 359 height 39
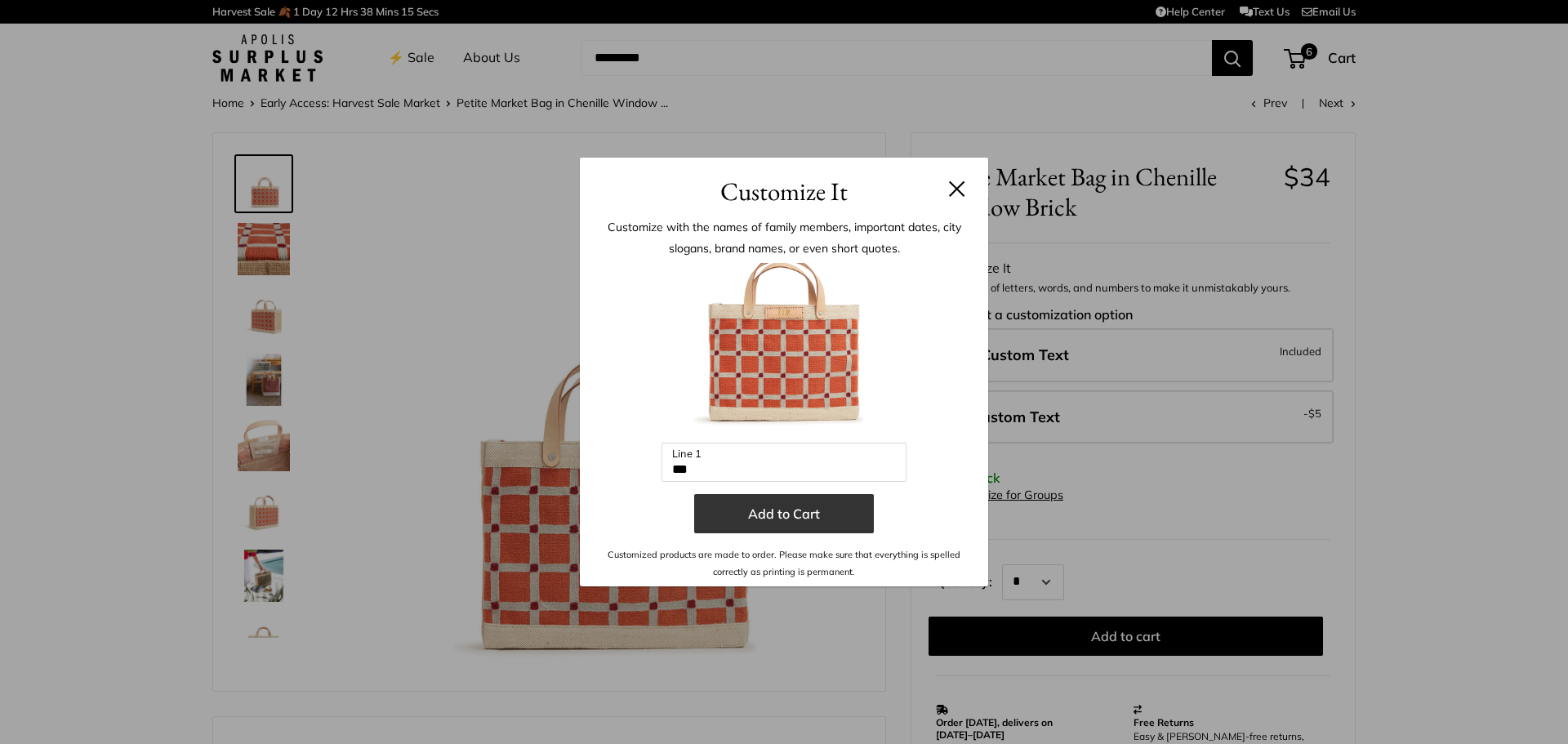
click at [779, 514] on button "Add to Cart" at bounding box center [784, 513] width 180 height 39
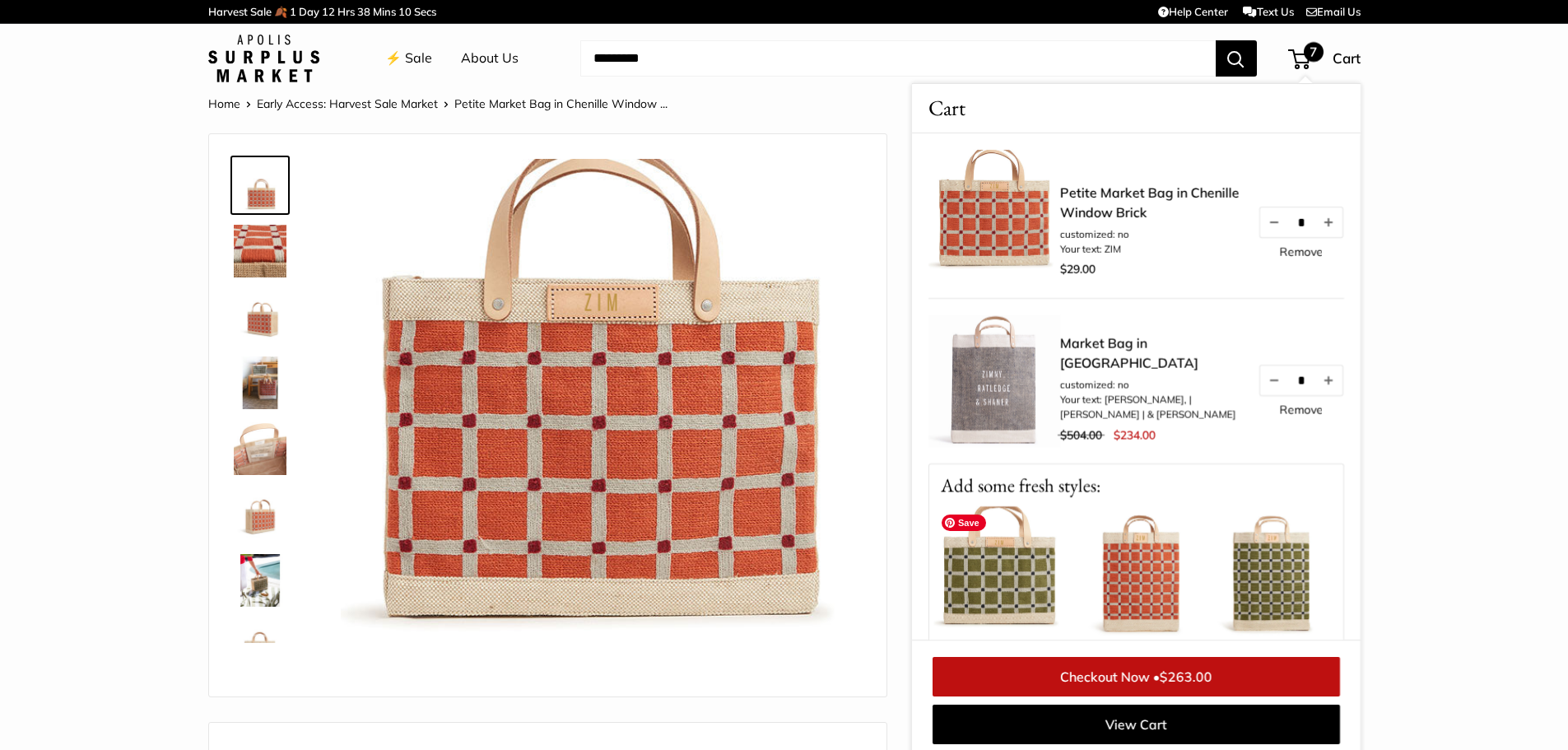
click at [1019, 597] on img at bounding box center [999, 572] width 132 height 132
click at [989, 582] on img at bounding box center [999, 572] width 132 height 132
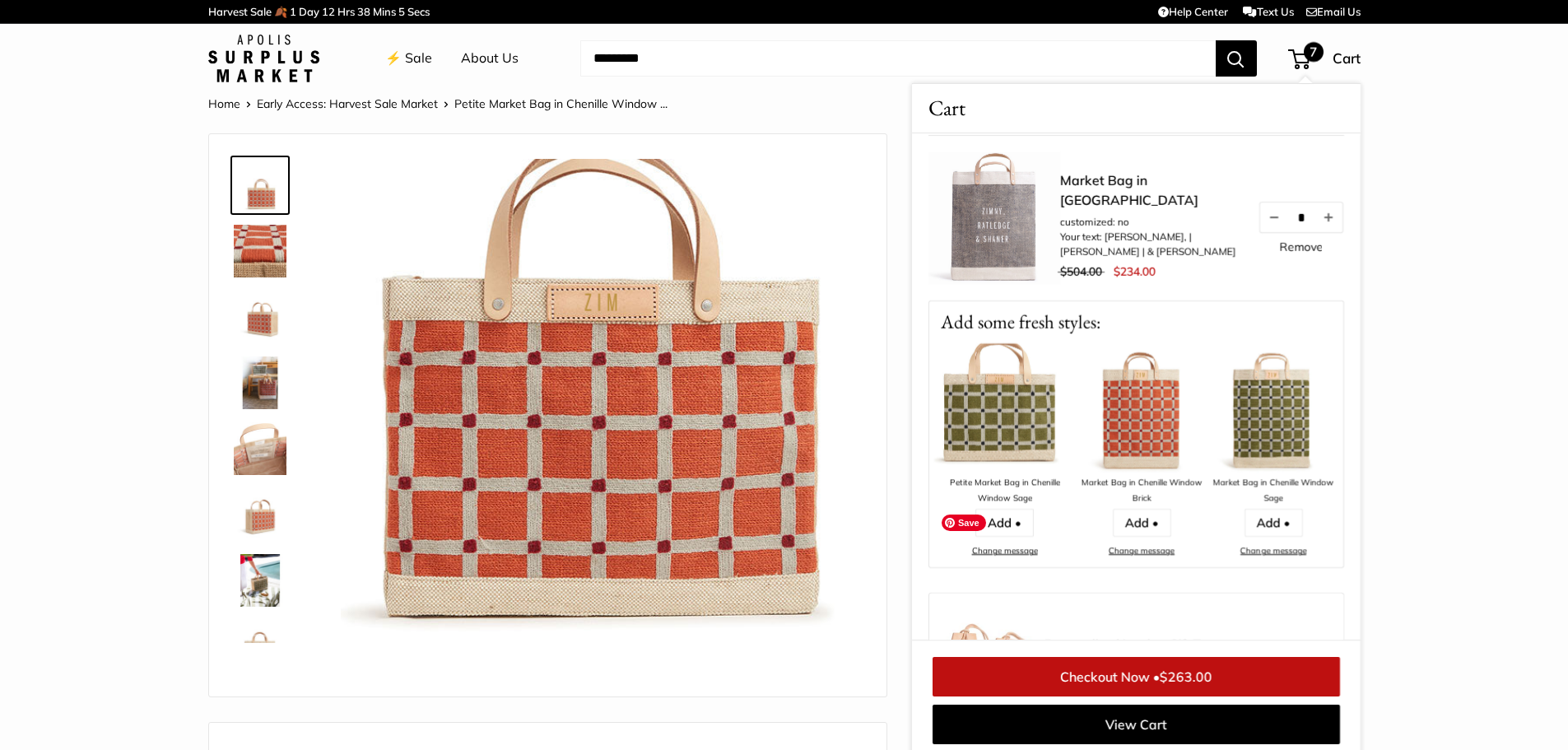
scroll to position [165, 0]
click at [1003, 524] on link "Add •" at bounding box center [1005, 521] width 58 height 28
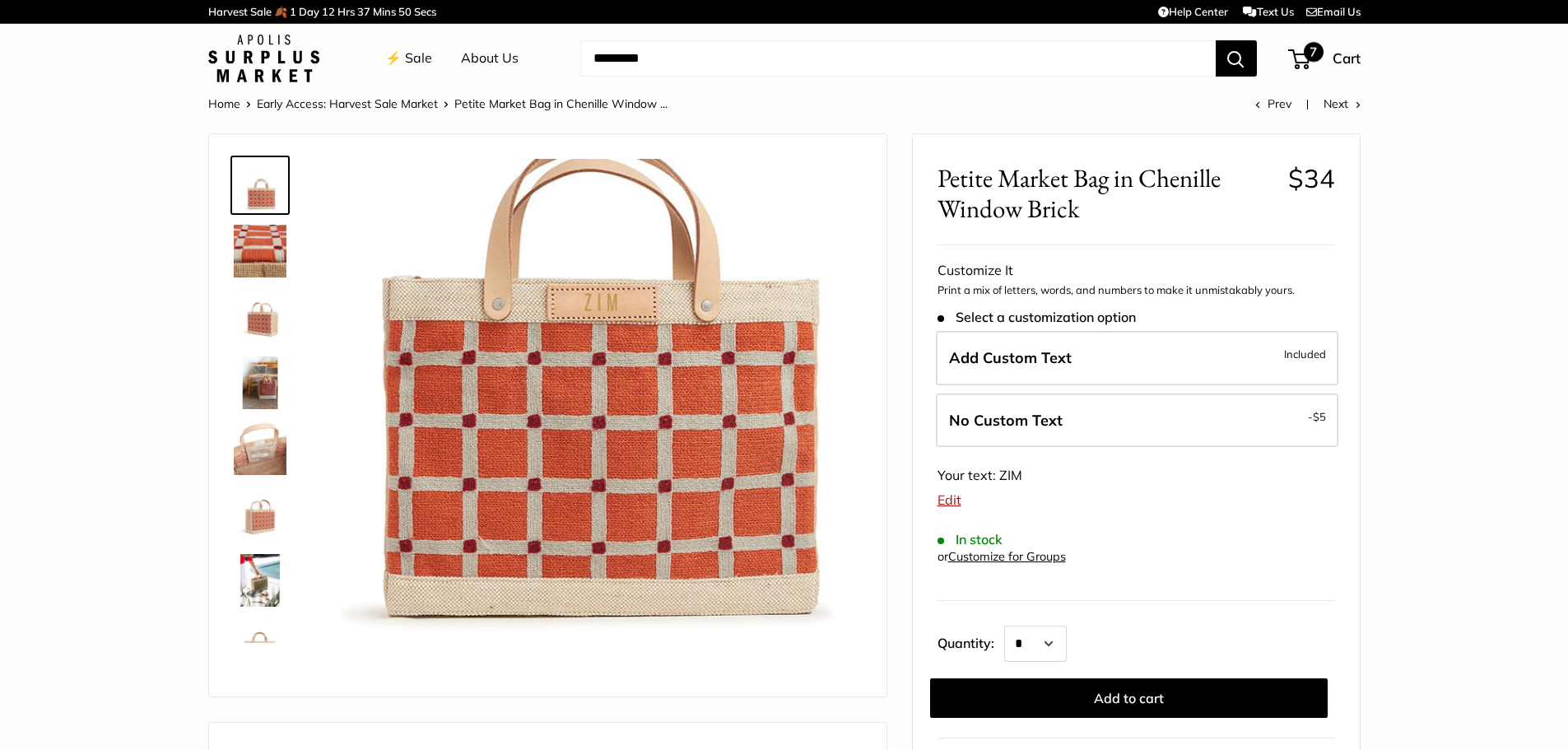
click at [1312, 50] on span "7" at bounding box center [1314, 52] width 20 height 20
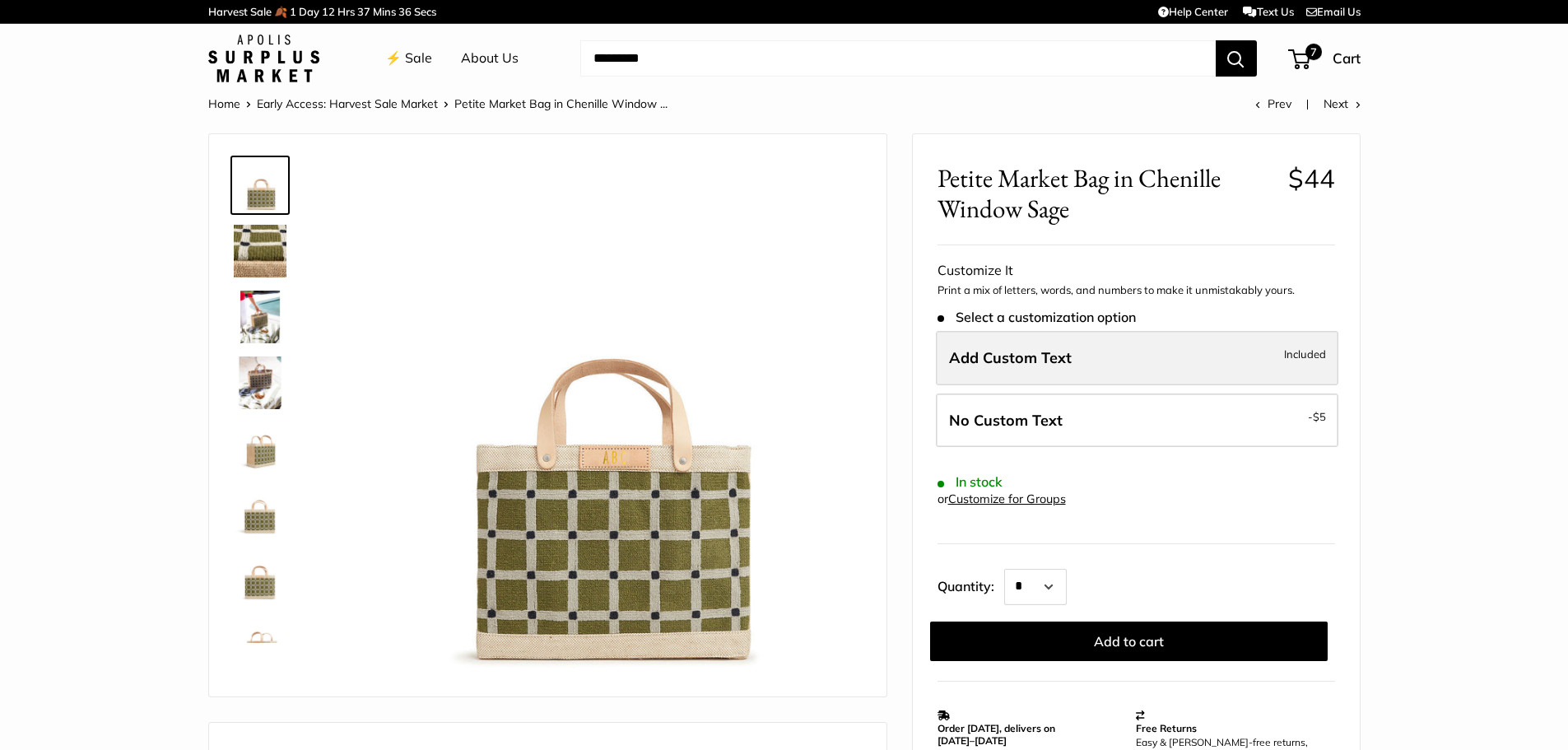
click at [1080, 356] on label "Add Custom Text Included" at bounding box center [1137, 359] width 402 height 55
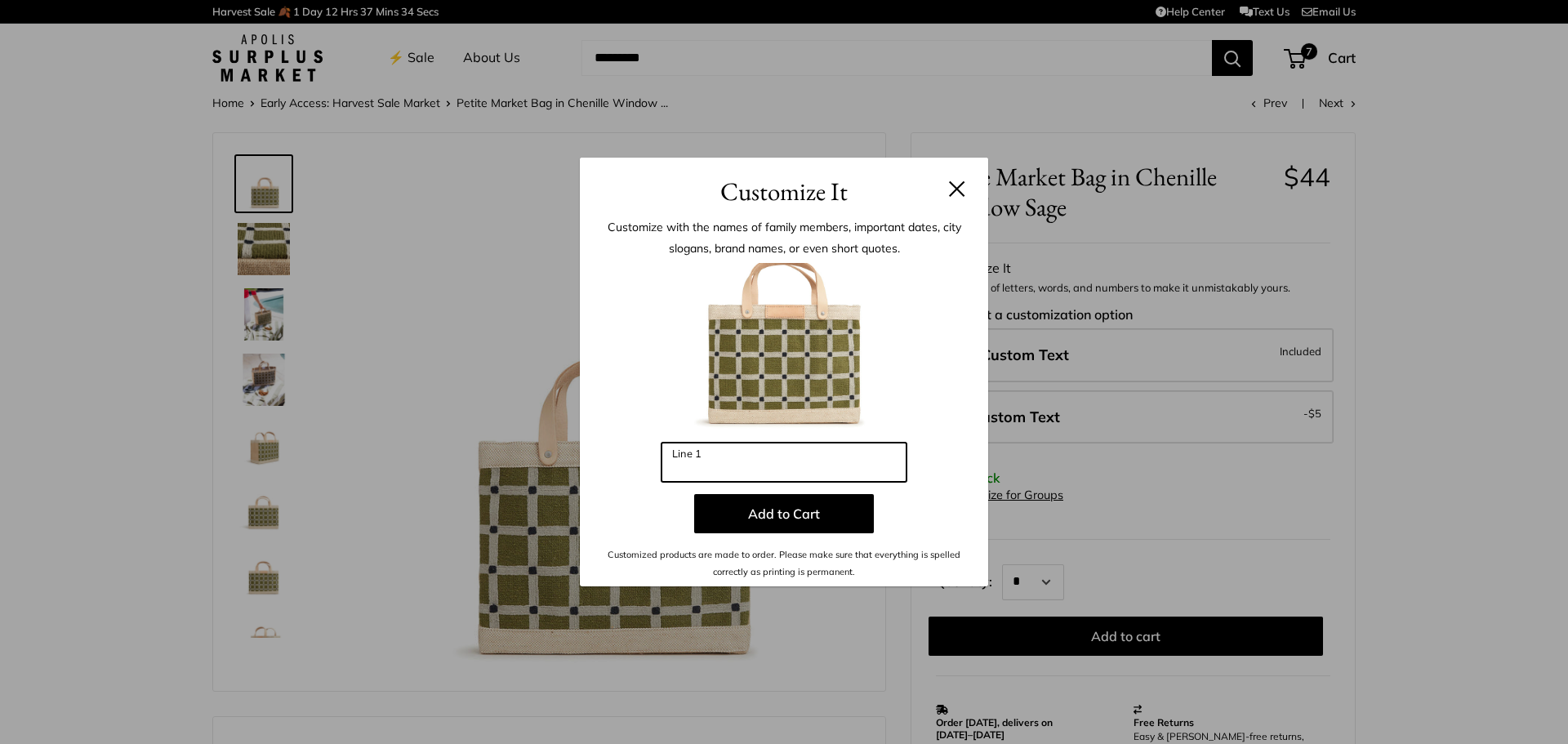
click at [793, 463] on input "Line 1" at bounding box center [784, 461] width 245 height 39
type input "***"
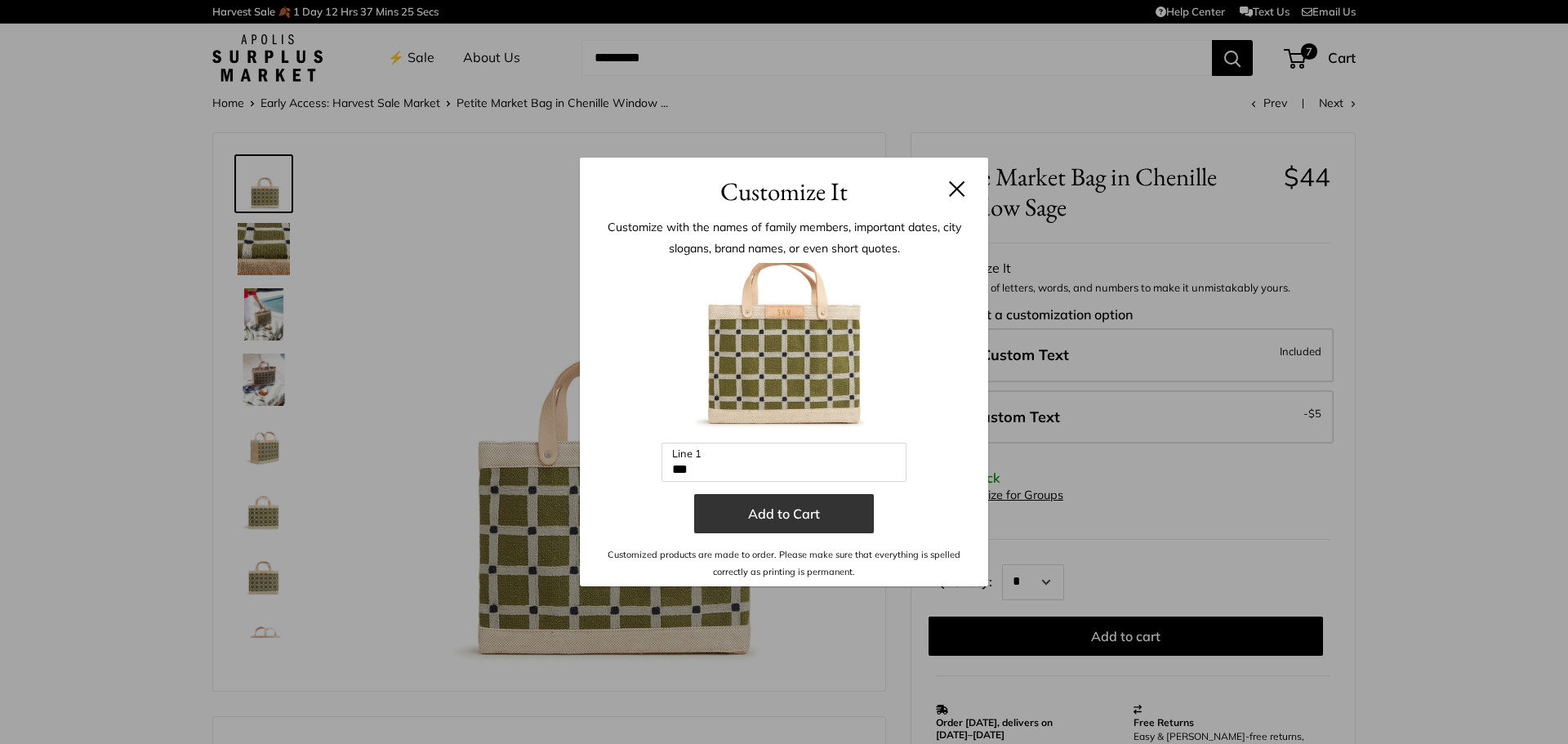
click at [787, 507] on button "Add to Cart" at bounding box center [784, 513] width 180 height 39
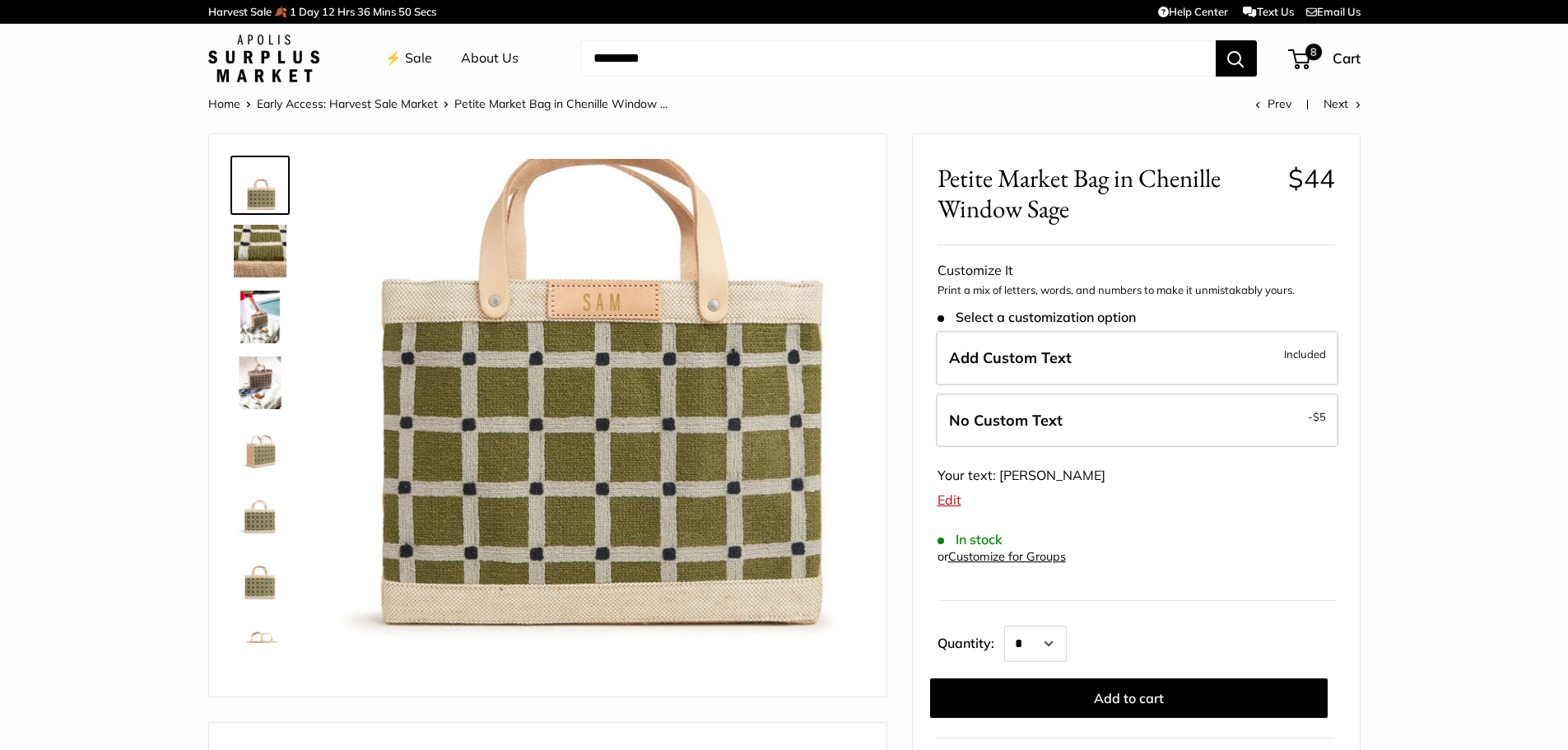
click at [417, 56] on link "⚡️ Sale" at bounding box center [409, 58] width 47 height 25
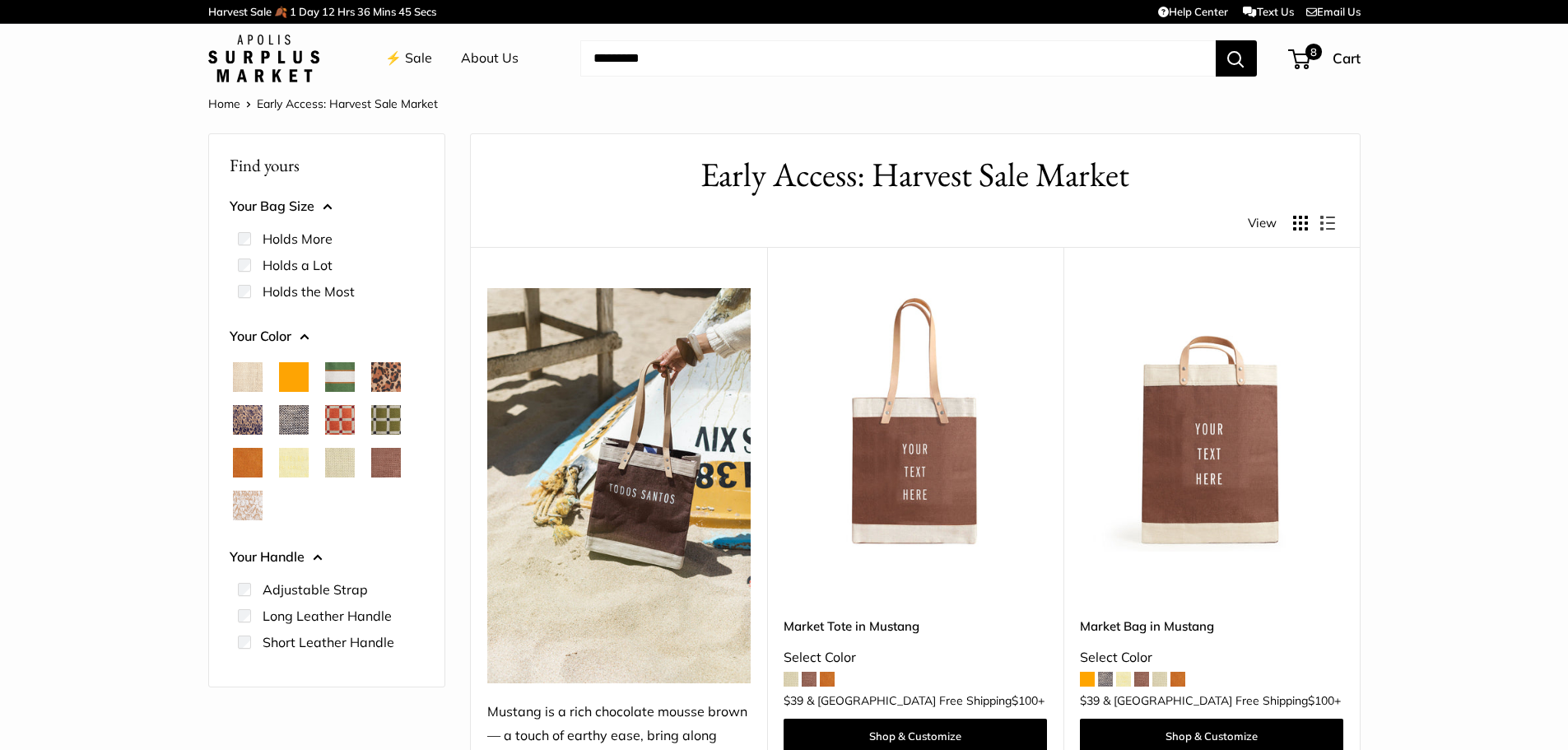
click at [242, 416] on span "Blue Porcelain" at bounding box center [248, 420] width 30 height 30
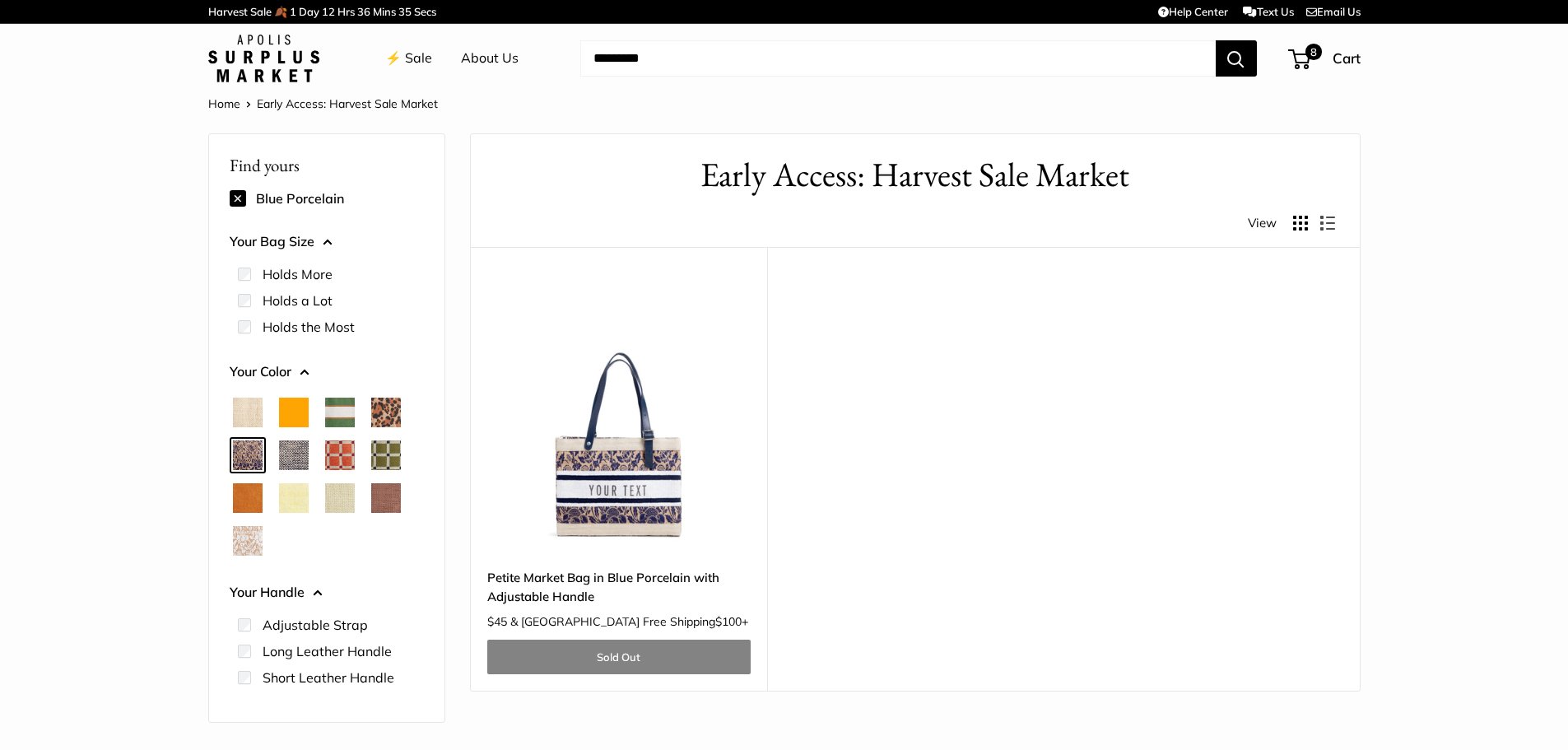
click at [247, 555] on span "White Porcelain" at bounding box center [248, 541] width 30 height 30
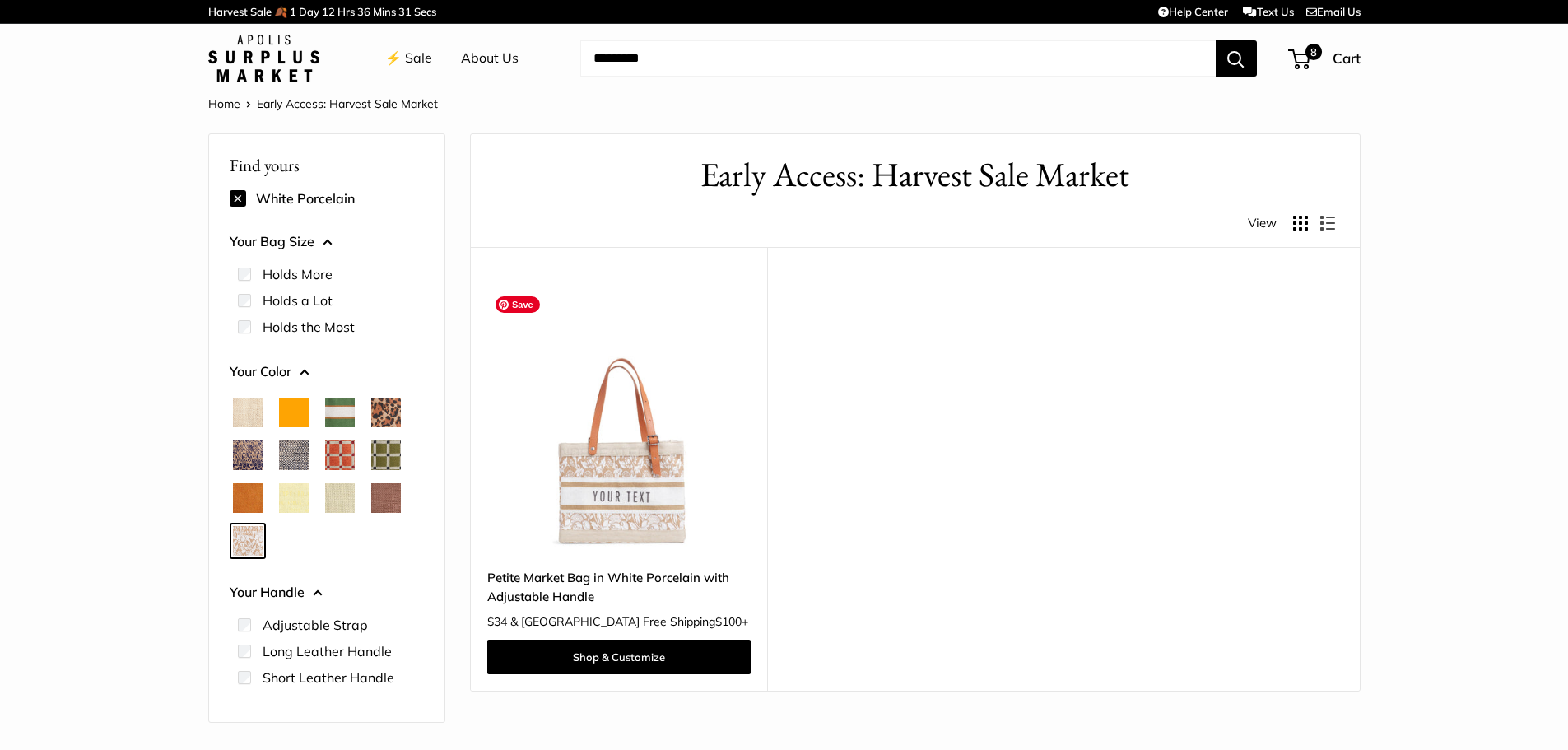
click at [0, 0] on img at bounding box center [0, 0] width 0 height 0
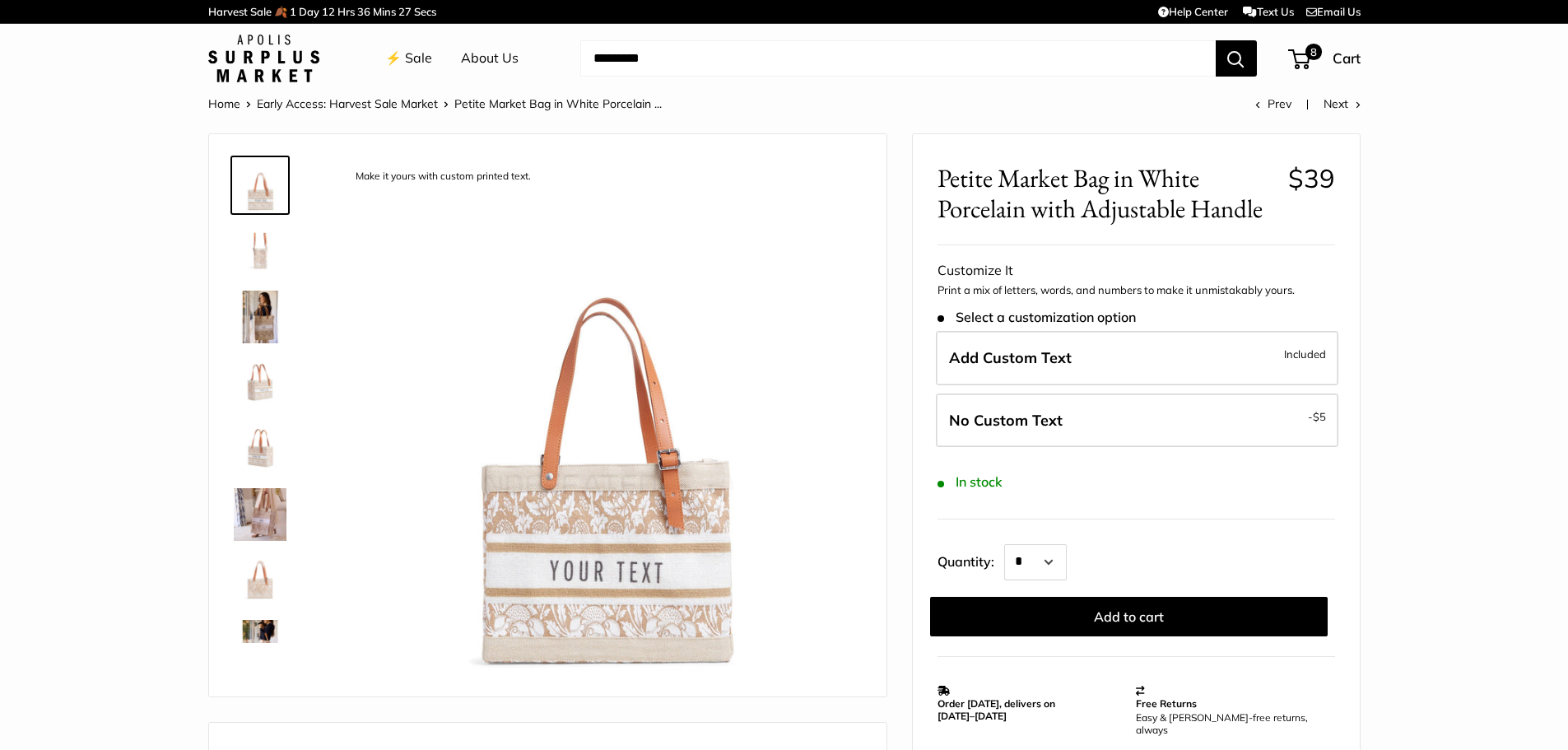
click at [257, 252] on img at bounding box center [260, 251] width 53 height 53
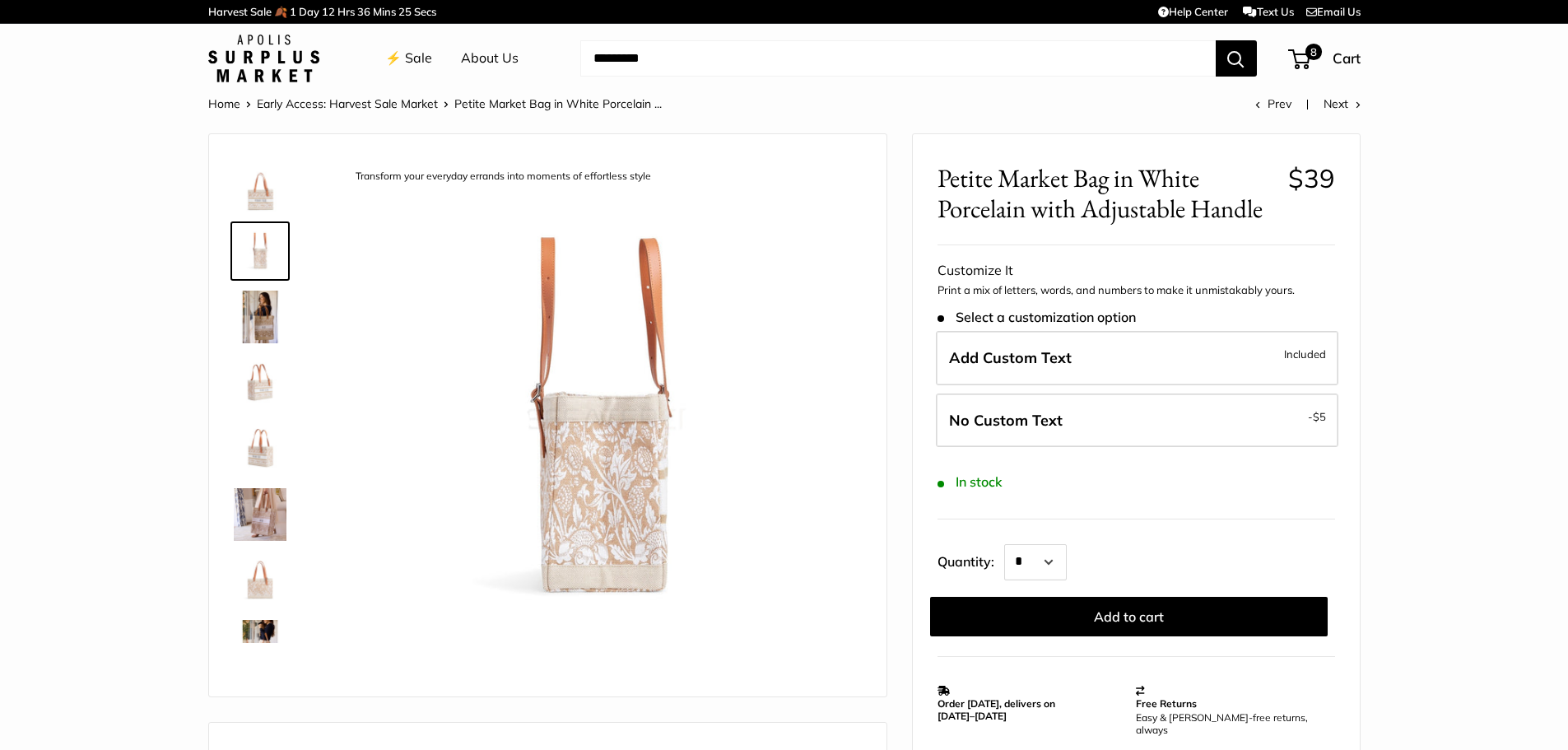
click at [251, 286] on div at bounding box center [267, 396] width 79 height 494
click at [251, 315] on img at bounding box center [260, 317] width 53 height 53
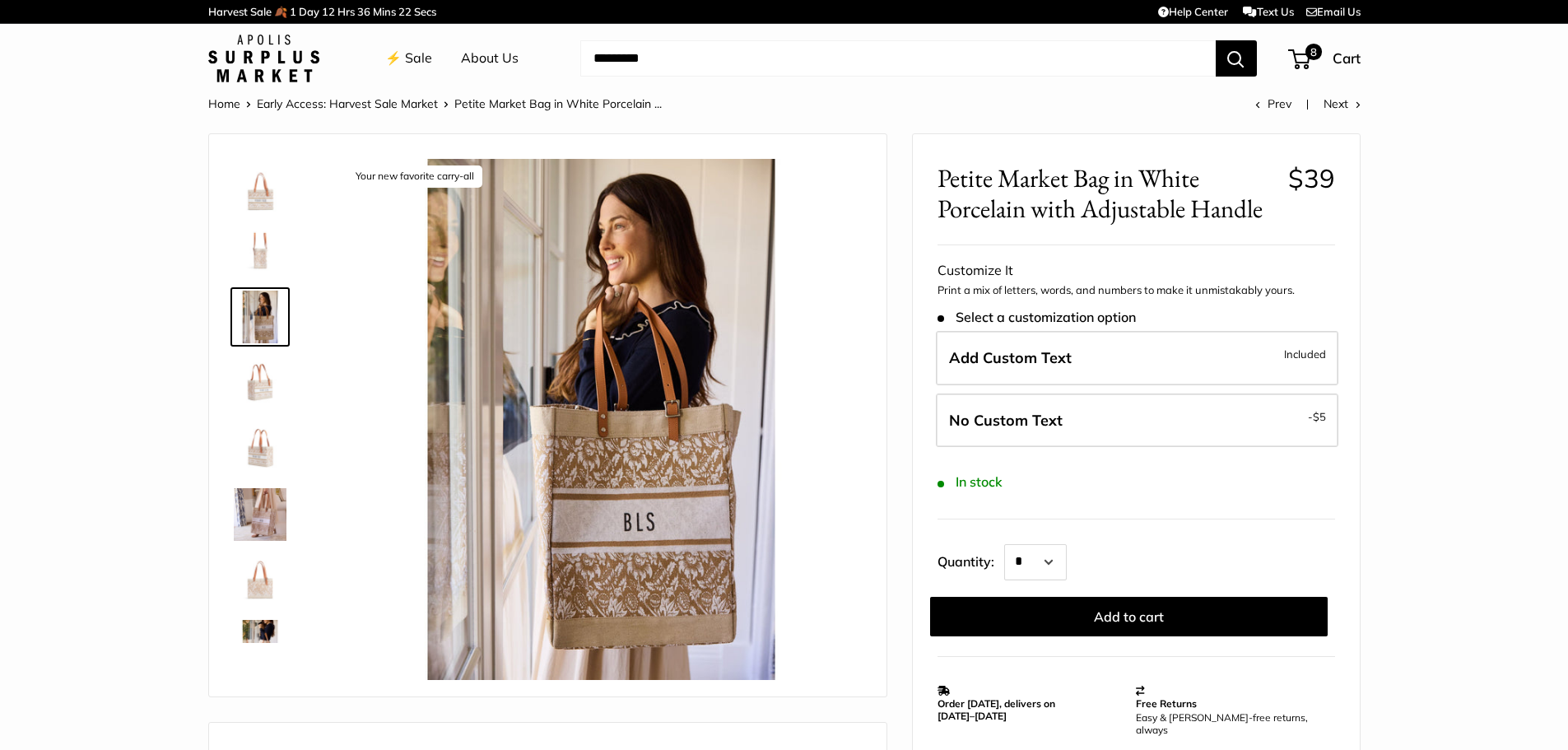
click at [254, 392] on img at bounding box center [260, 383] width 53 height 53
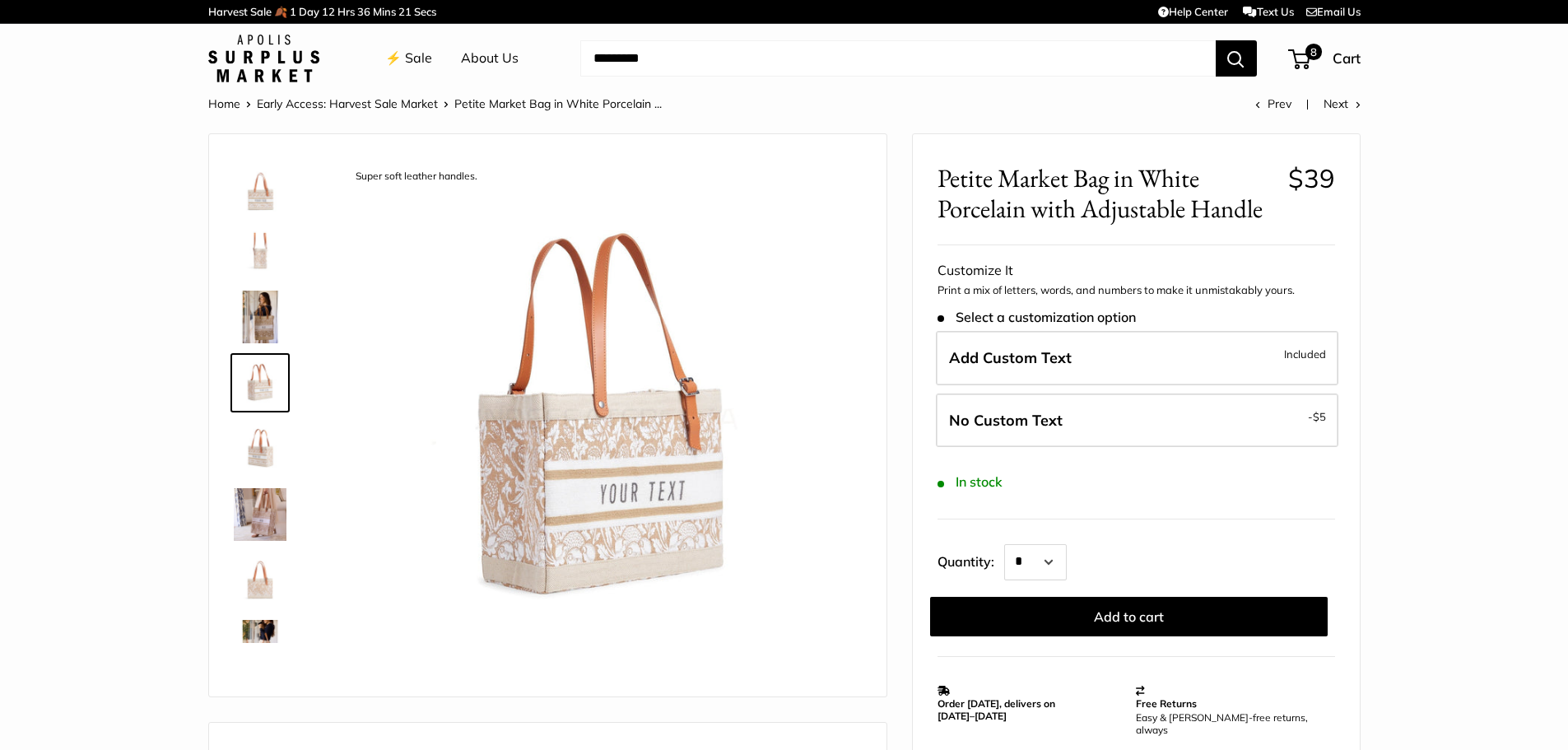
click at [247, 444] on img at bounding box center [260, 449] width 53 height 53
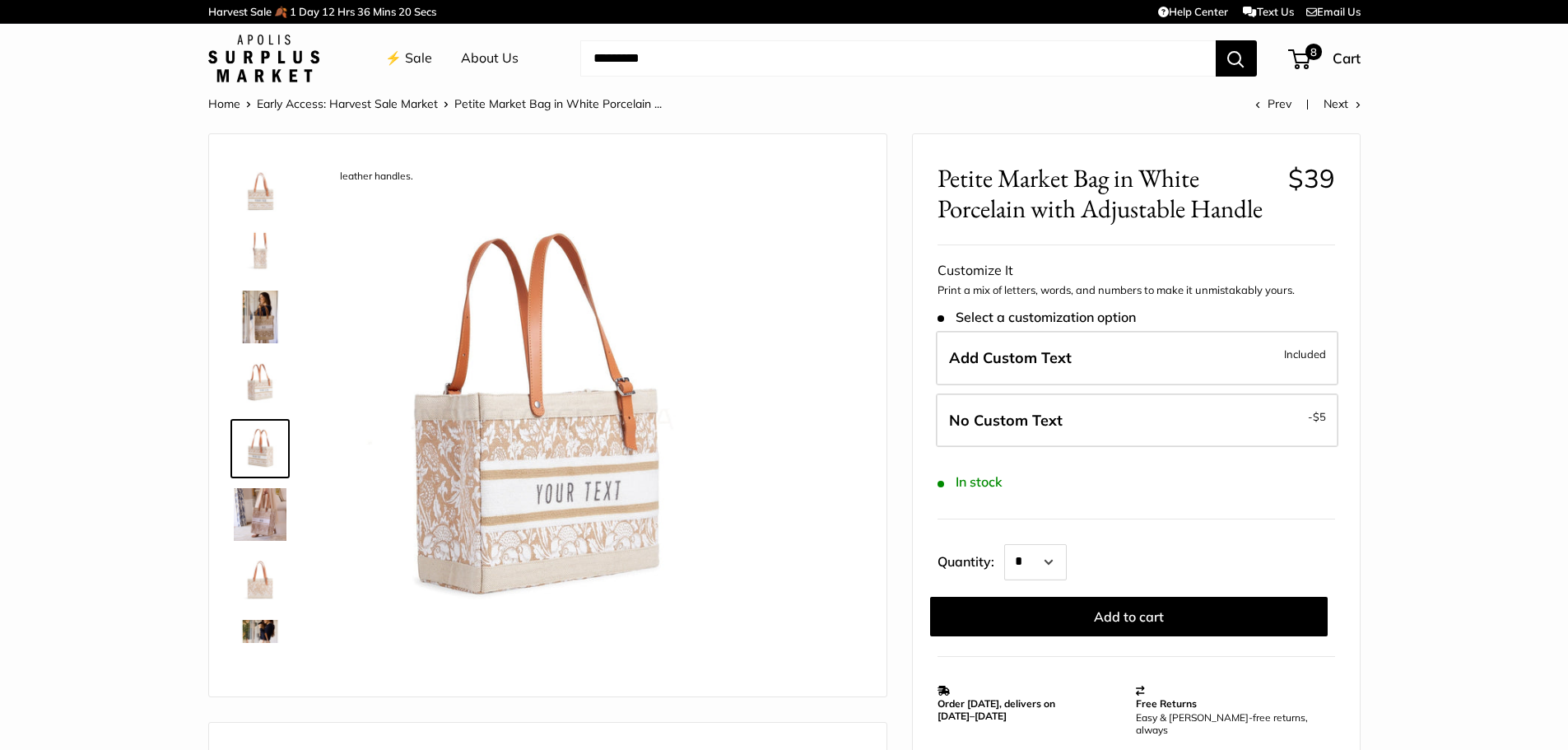
scroll to position [51, 0]
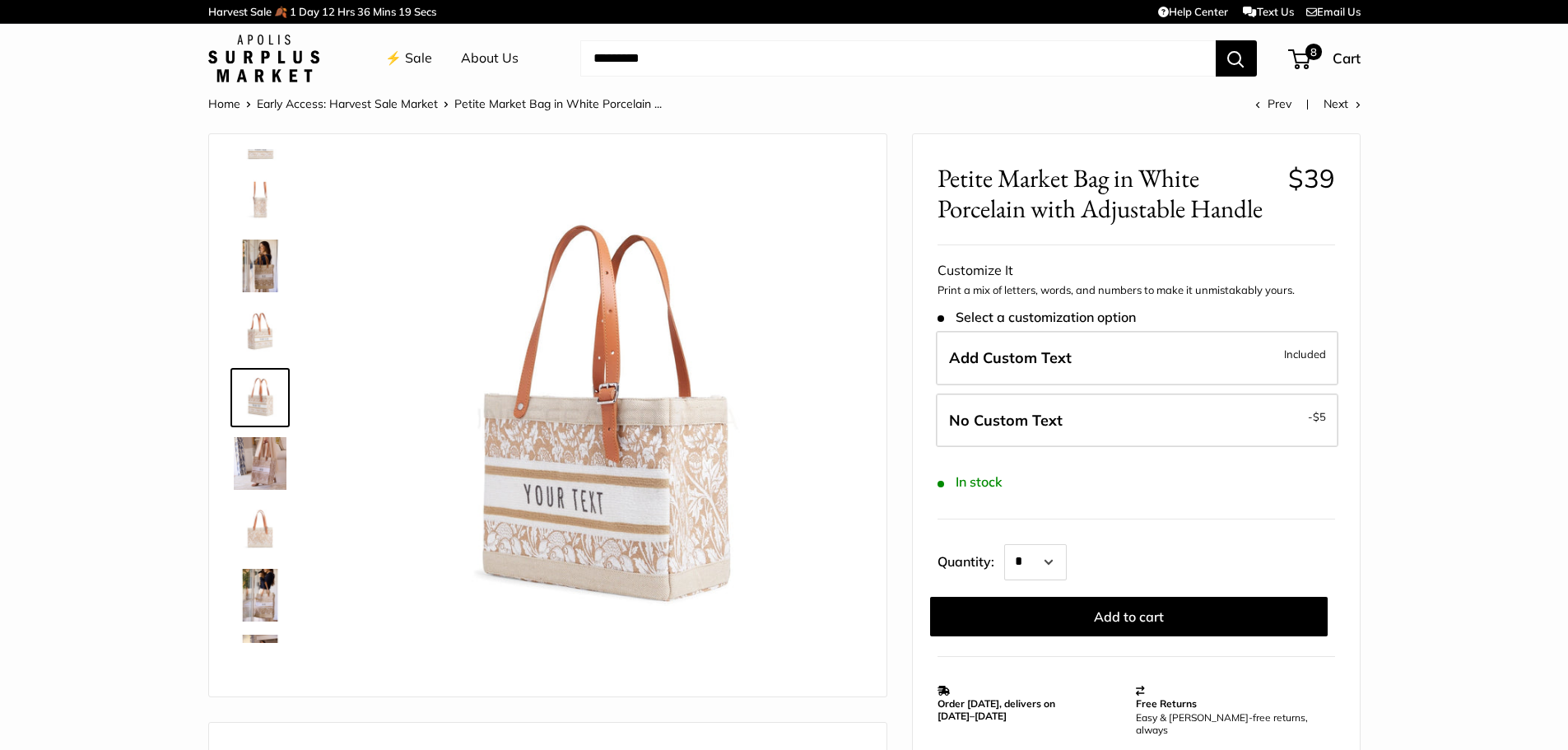
click at [241, 463] on img at bounding box center [260, 463] width 53 height 53
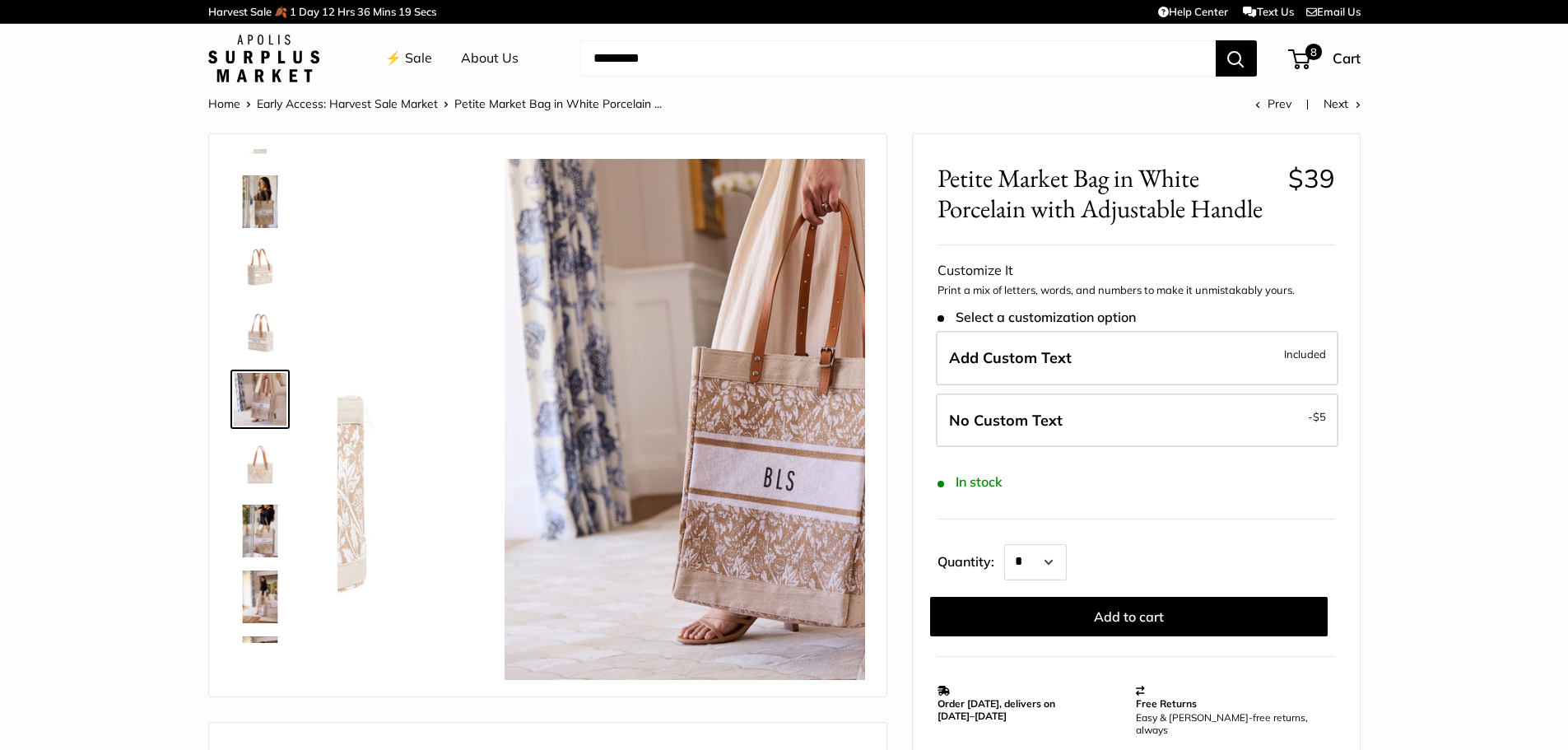
scroll to position [117, 0]
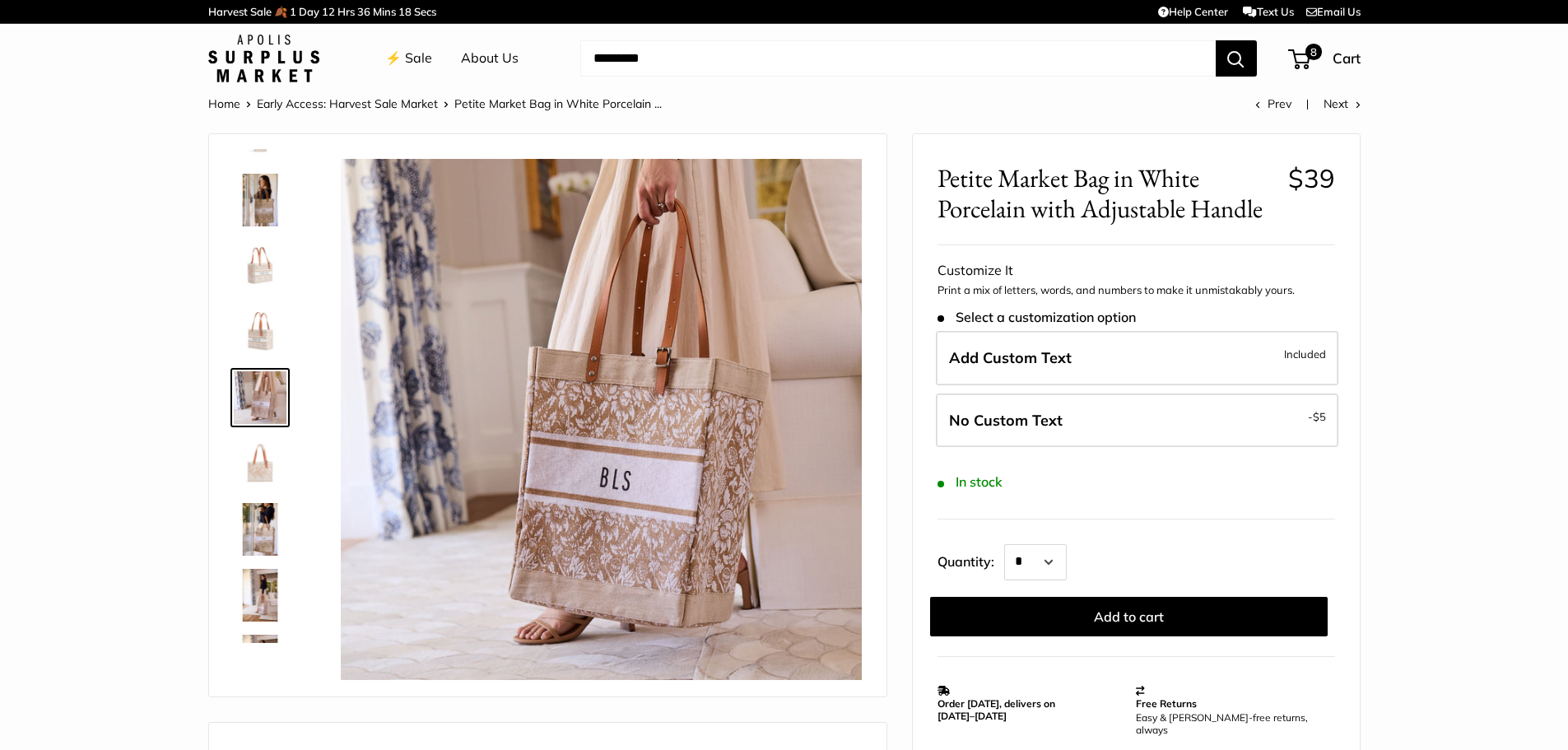
click at [243, 525] on img at bounding box center [260, 530] width 53 height 53
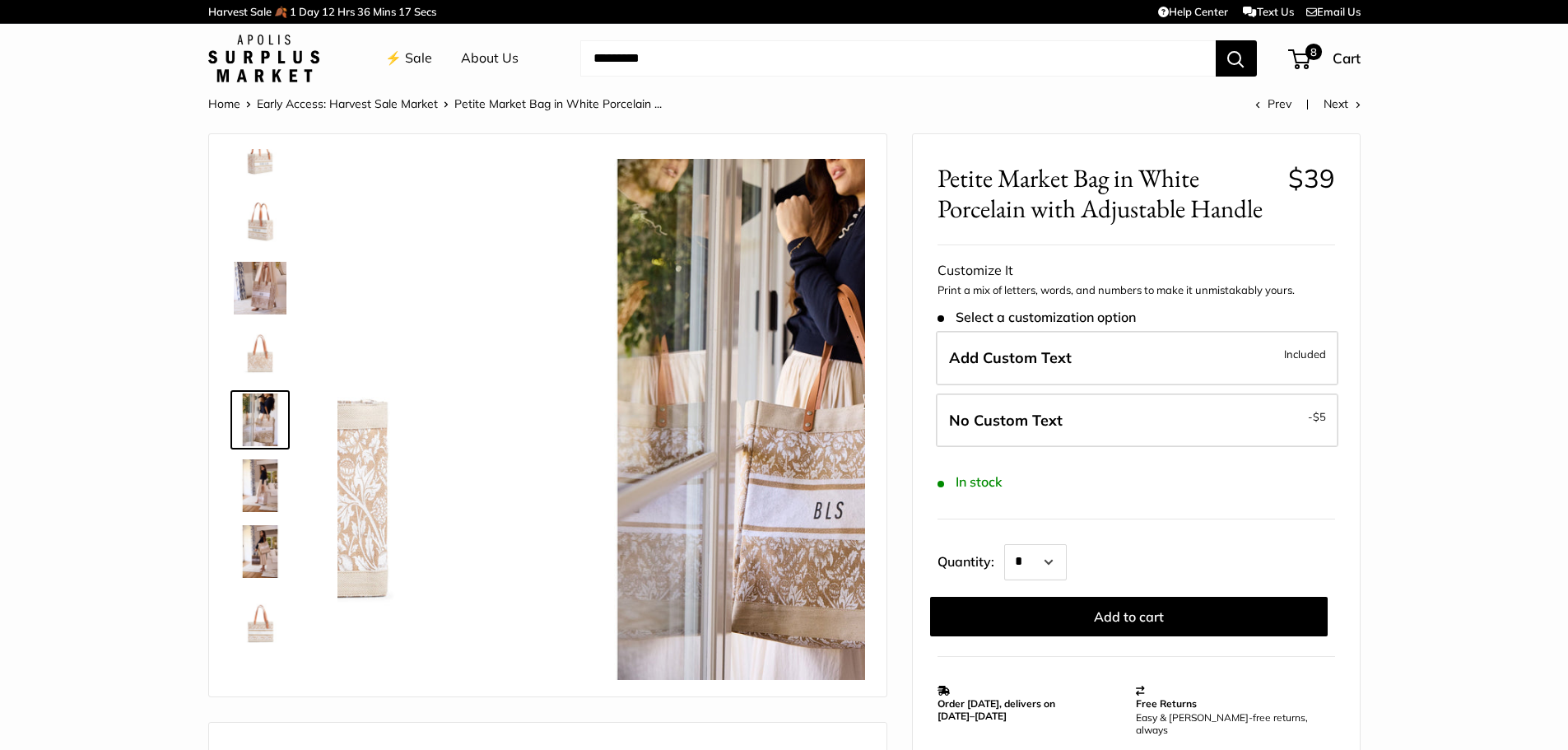
scroll to position [237, 0]
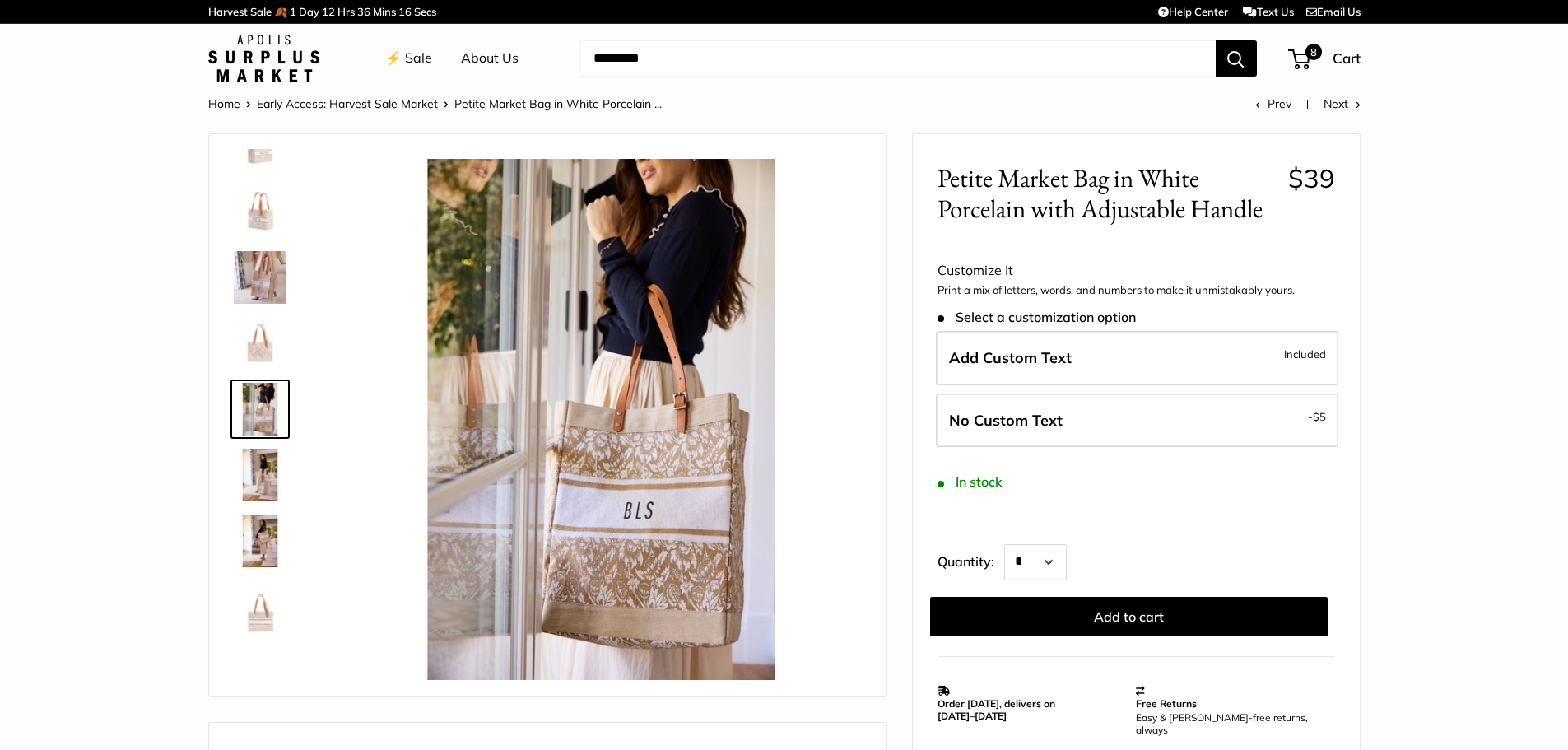
click at [252, 525] on img at bounding box center [260, 541] width 53 height 53
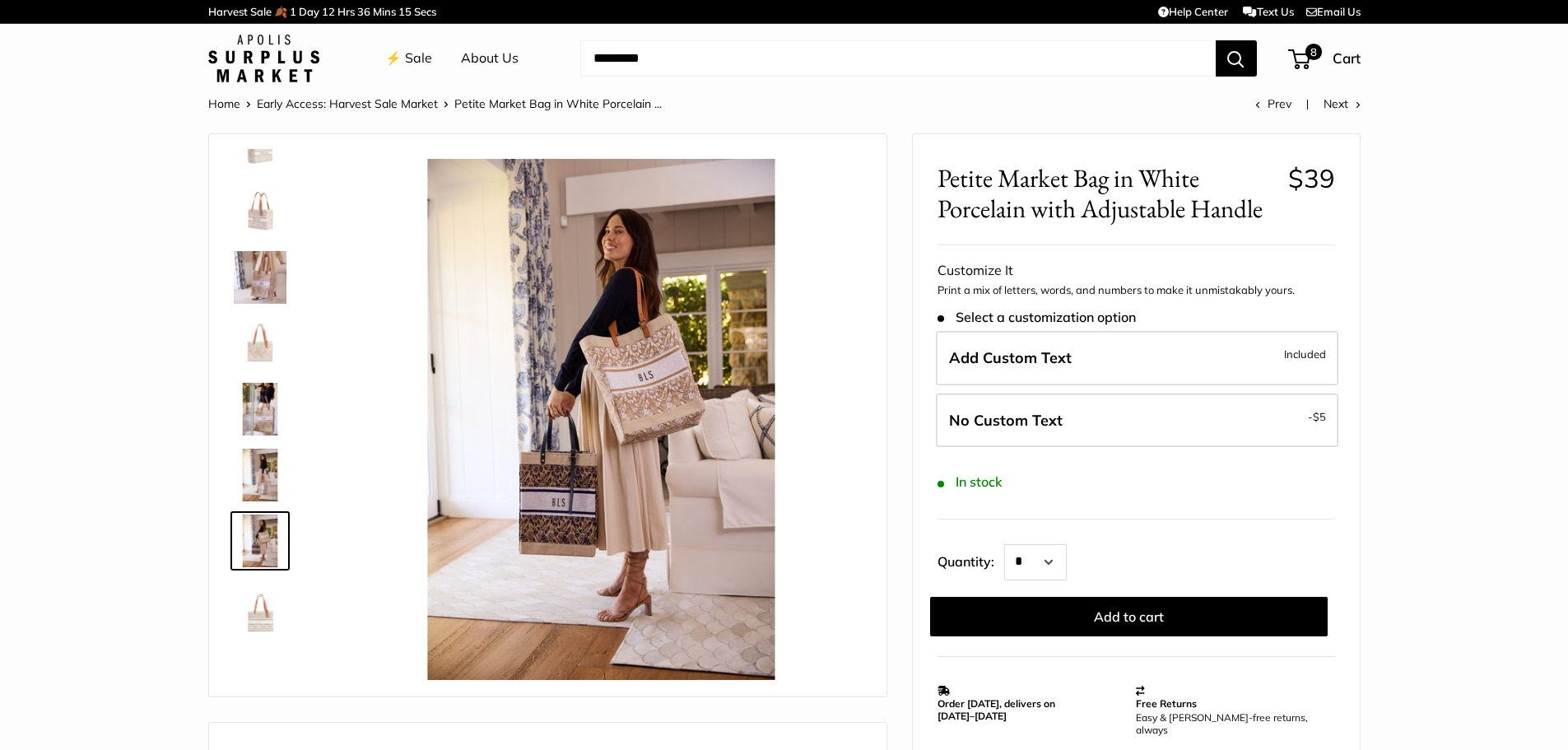
click at [262, 595] on img at bounding box center [260, 607] width 53 height 53
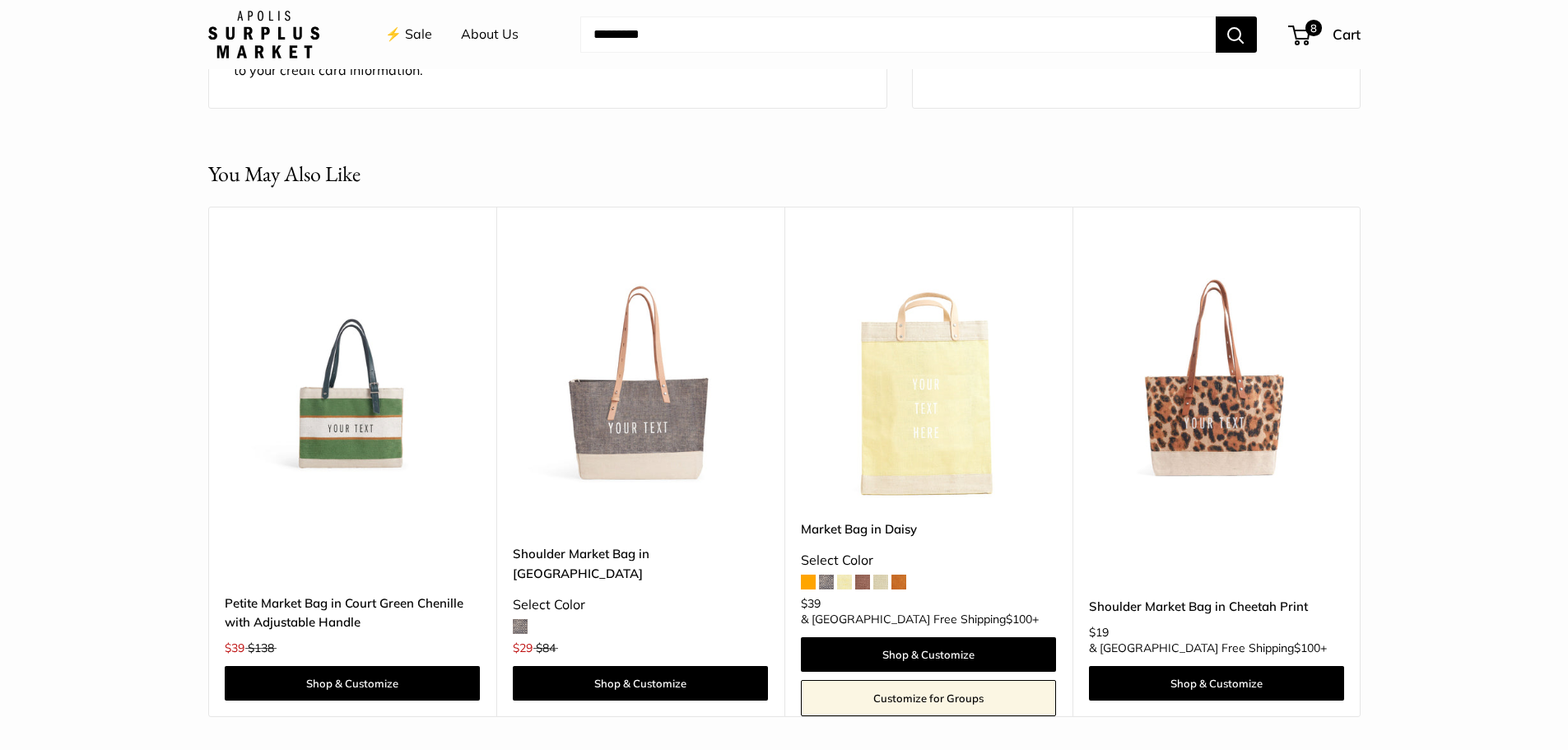
scroll to position [1482, 0]
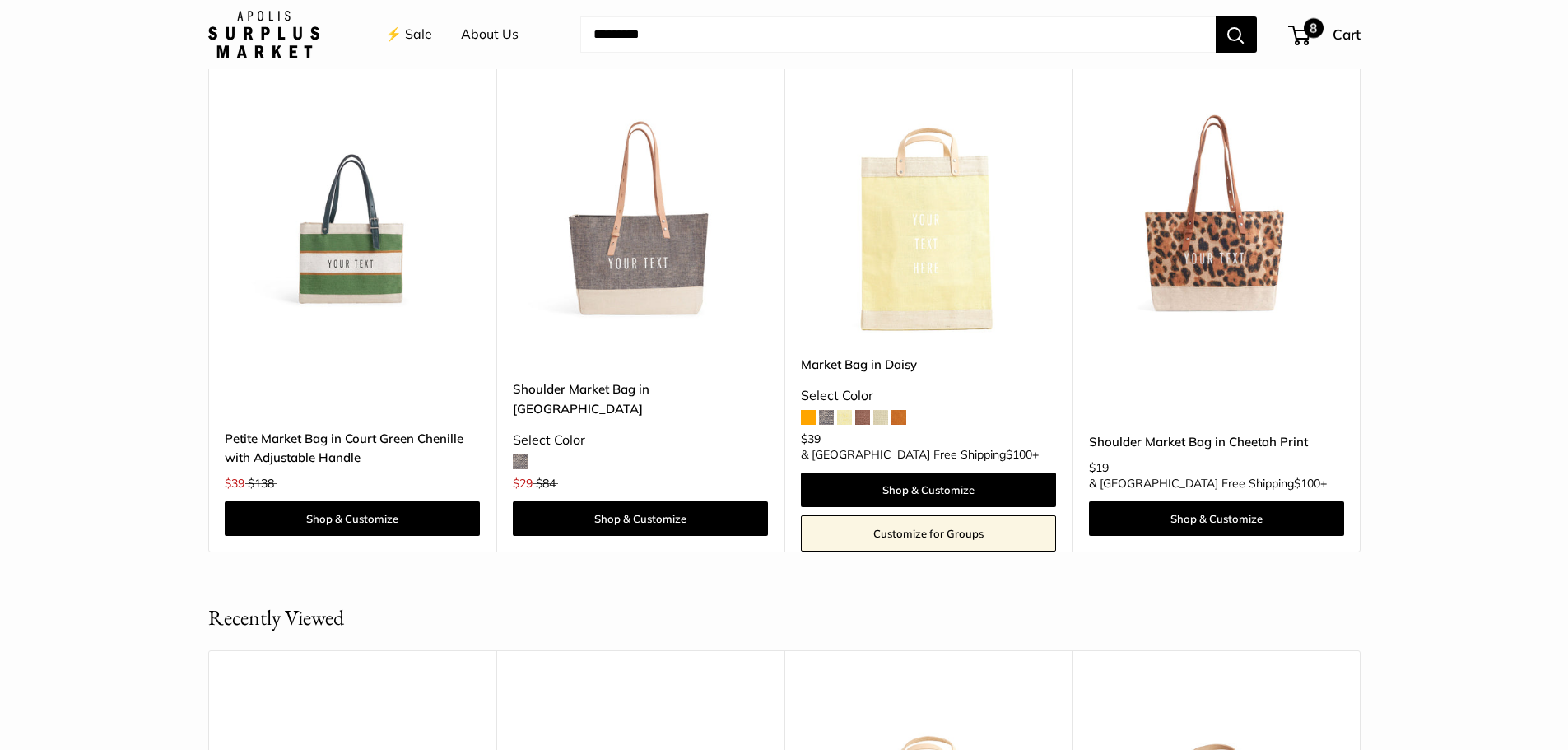
click at [1311, 22] on span "8" at bounding box center [1314, 28] width 20 height 20
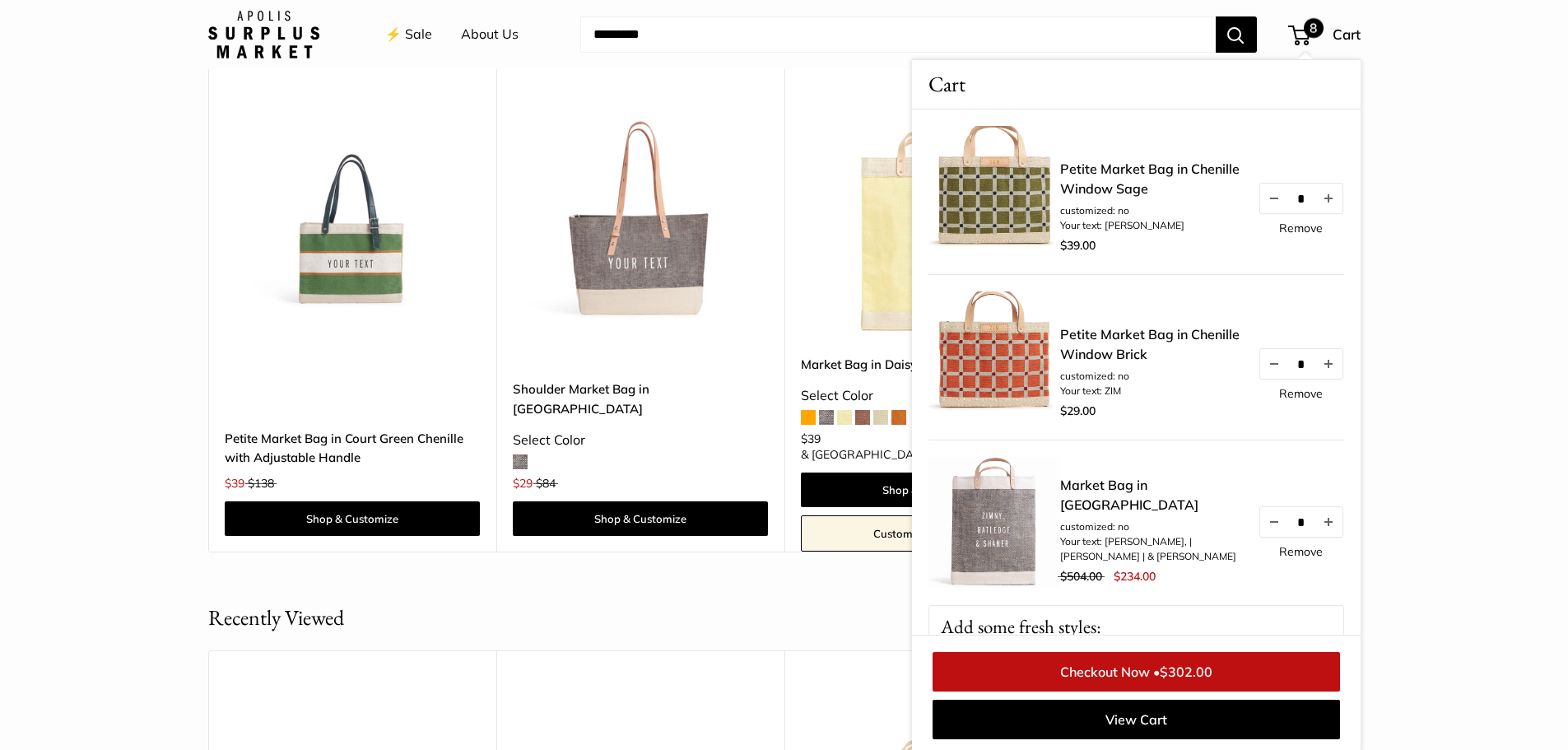
click at [1120, 666] on link "Checkout Now • $302.00" at bounding box center [1137, 671] width 408 height 39
